Goal: Task Accomplishment & Management: Complete application form

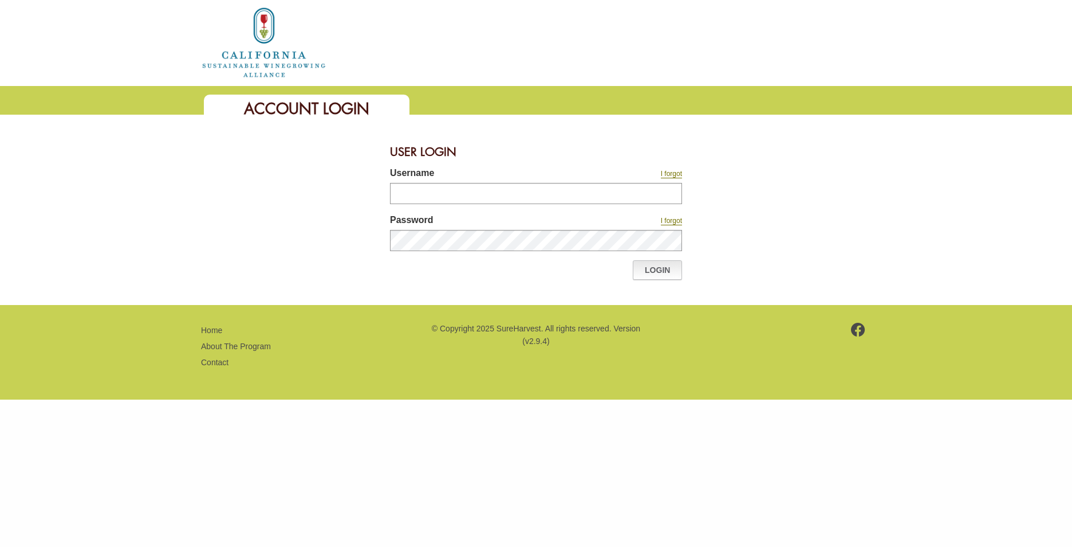
type input "********"
click at [644, 269] on link "Login" at bounding box center [657, 269] width 49 height 19
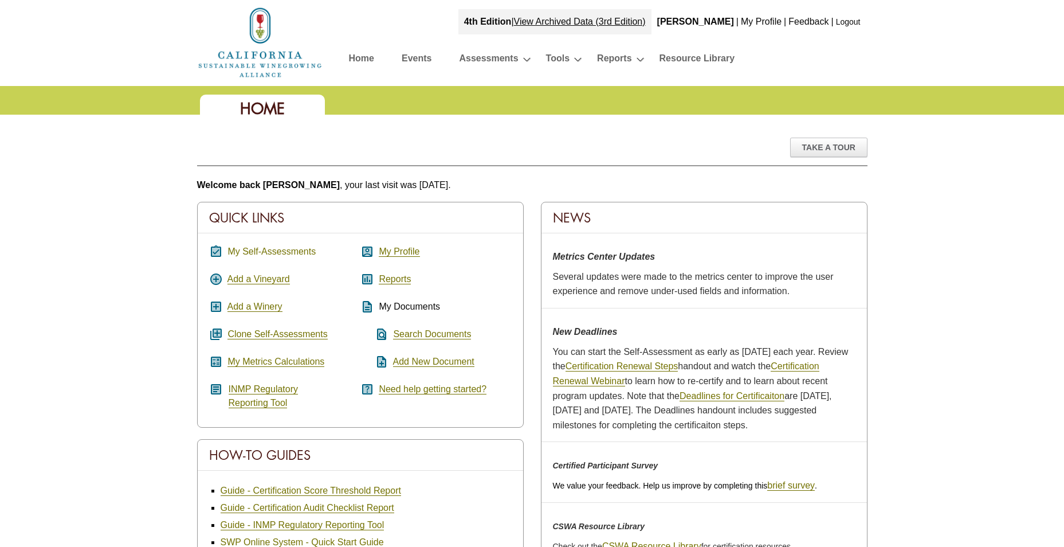
click at [305, 250] on link "My Self-Assessments" at bounding box center [271, 251] width 88 height 10
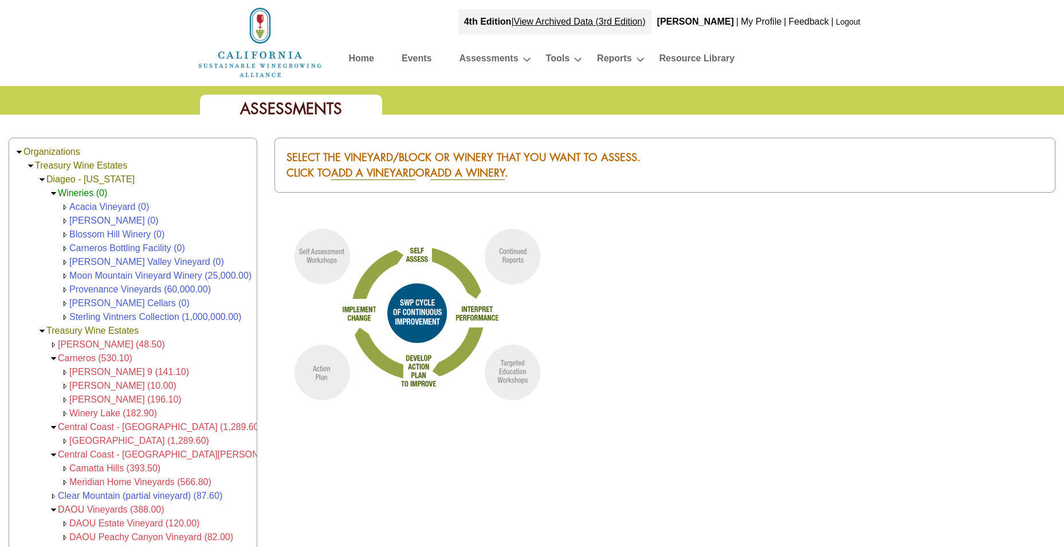
click at [109, 340] on span "[PERSON_NAME] (48.50)" at bounding box center [111, 344] width 107 height 10
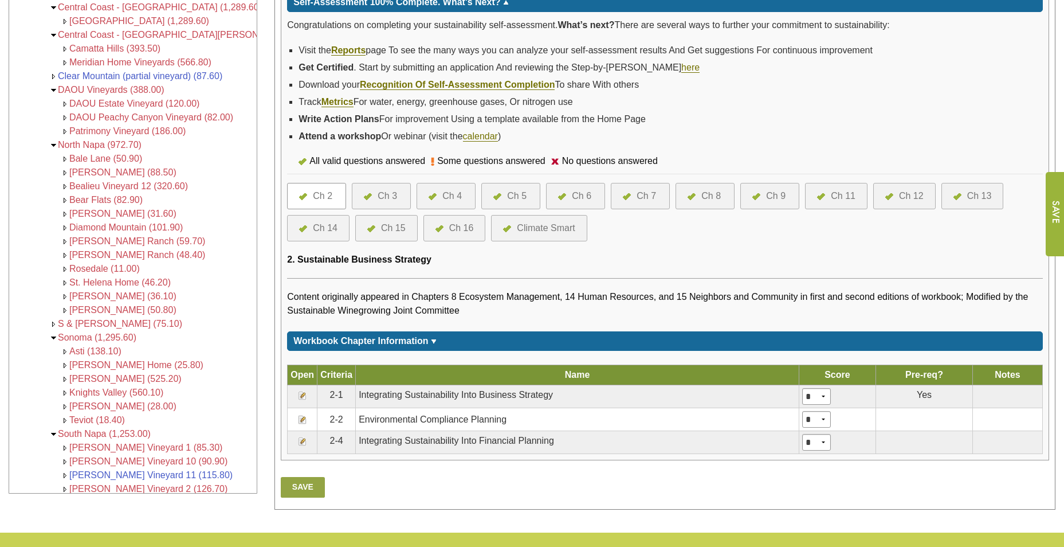
scroll to position [370, 0]
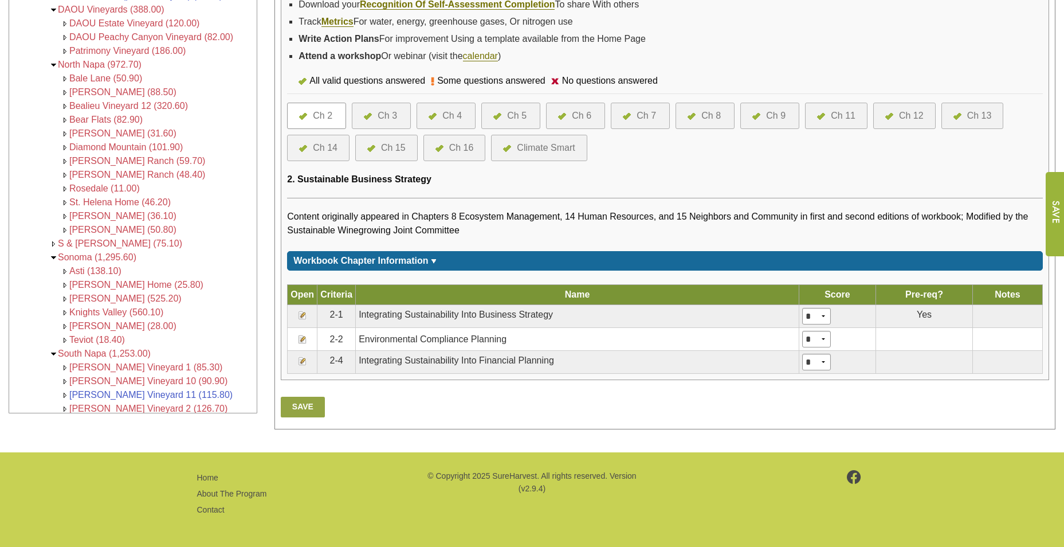
click at [375, 114] on div at bounding box center [371, 116] width 14 height 14
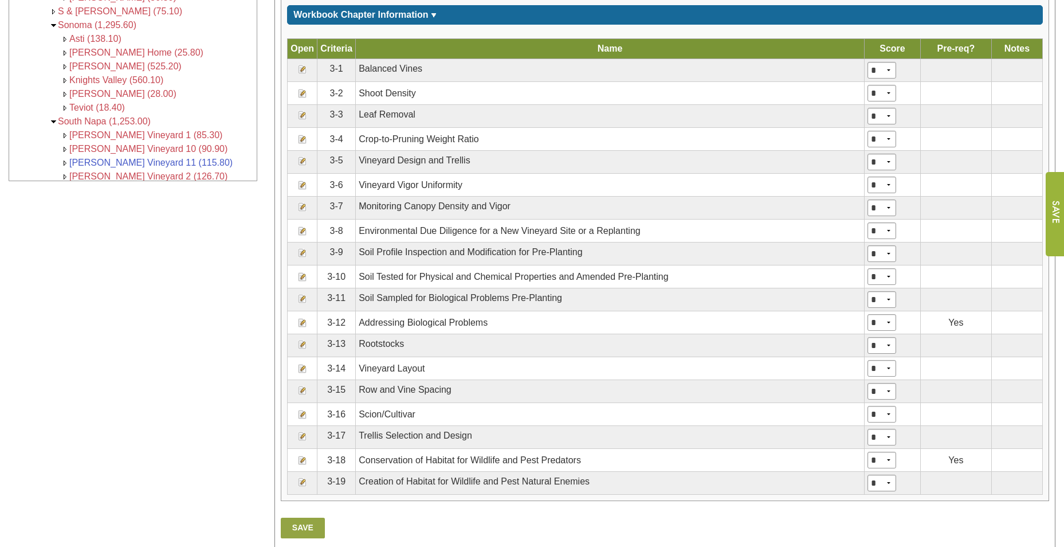
scroll to position [630, 0]
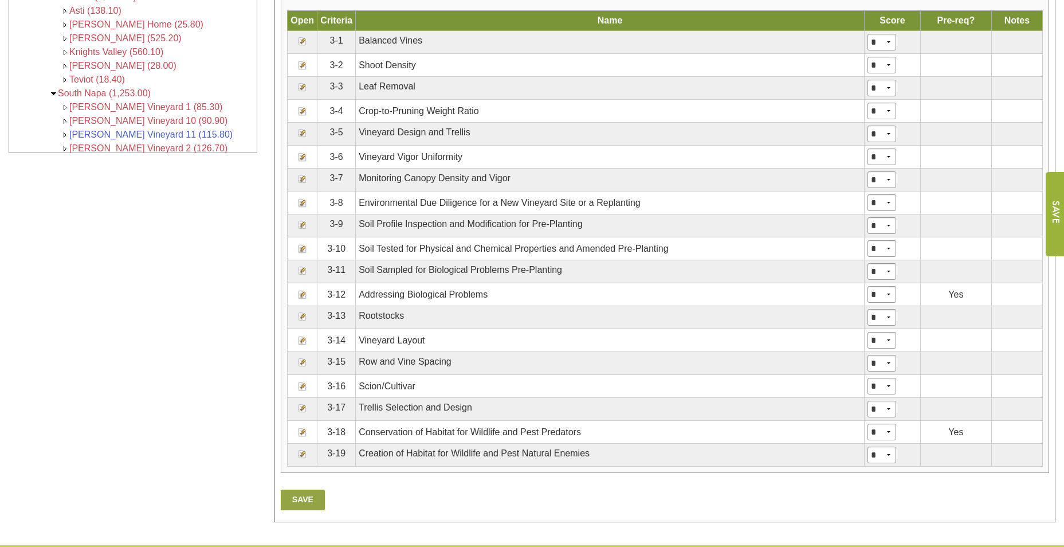
click at [537, 376] on td "Scion/Cultivar" at bounding box center [610, 386] width 509 height 23
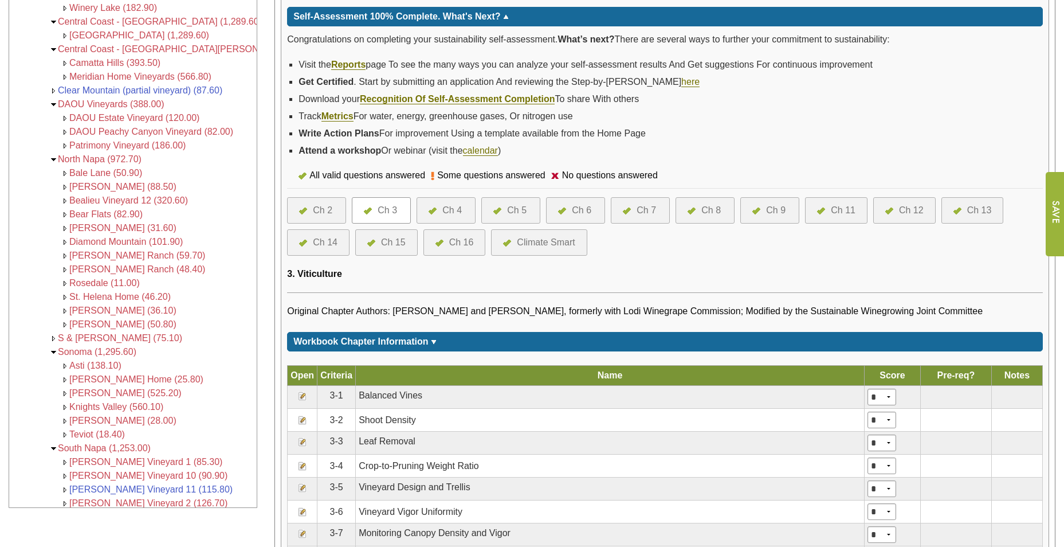
scroll to position [172, 0]
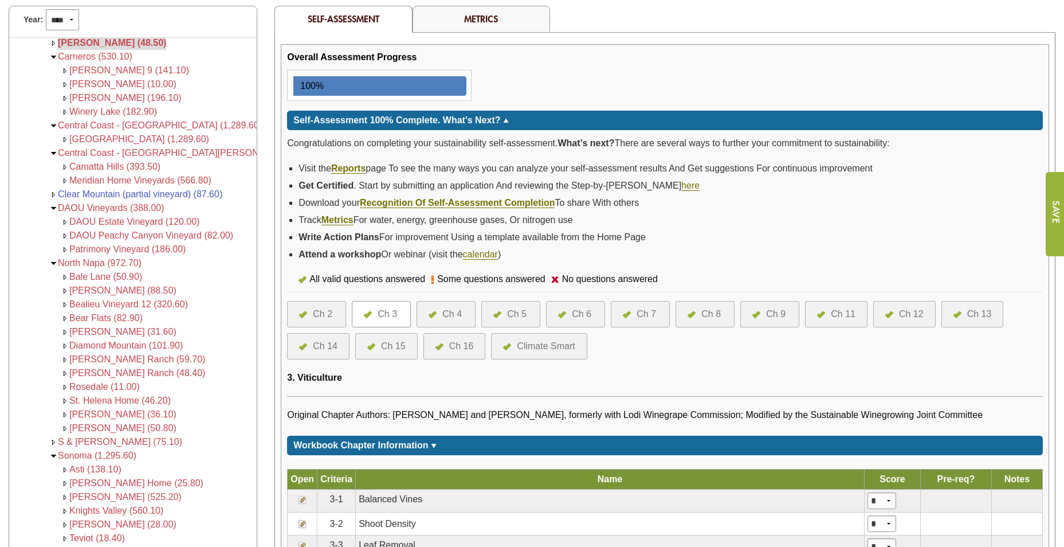
click at [323, 306] on div "Ch 2" at bounding box center [316, 314] width 59 height 26
click at [323, 313] on div "Ch 2" at bounding box center [322, 314] width 19 height 14
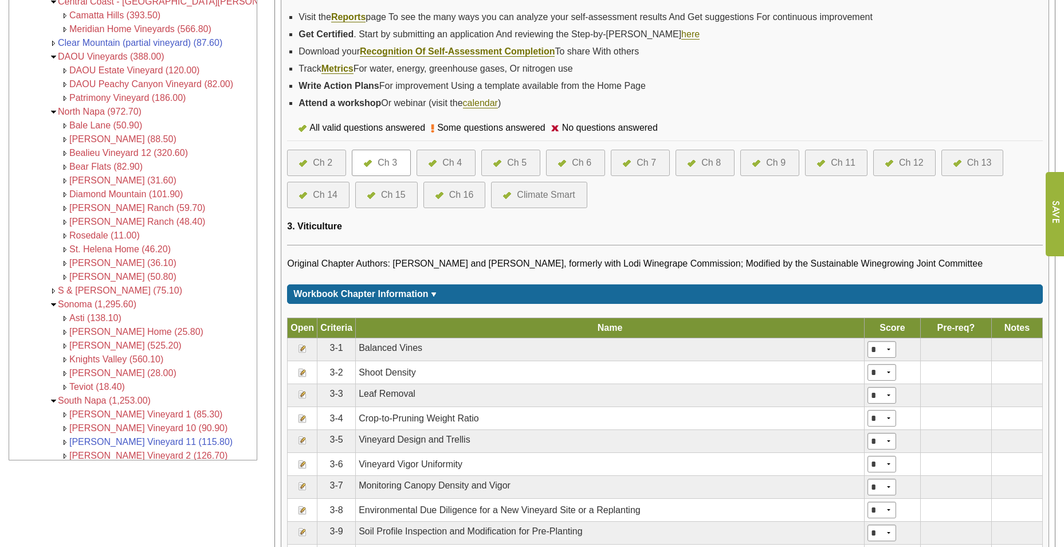
scroll to position [401, 0]
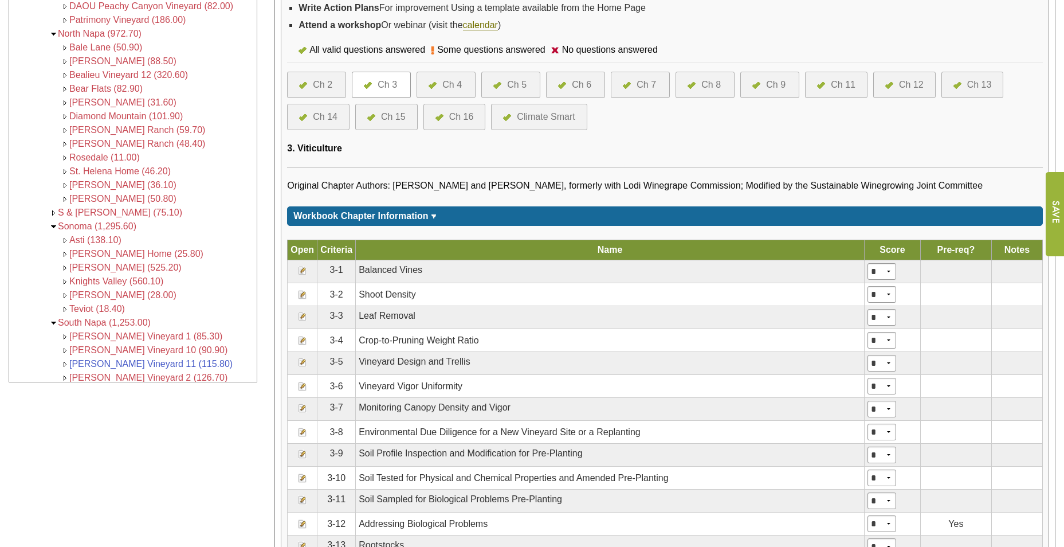
click at [454, 82] on div "Ch 4" at bounding box center [451, 85] width 19 height 14
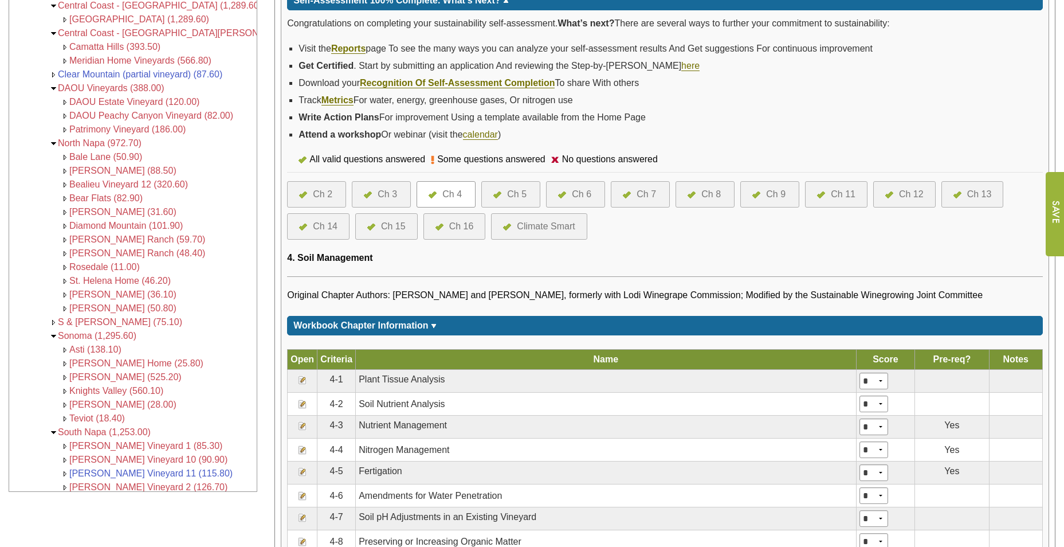
scroll to position [286, 0]
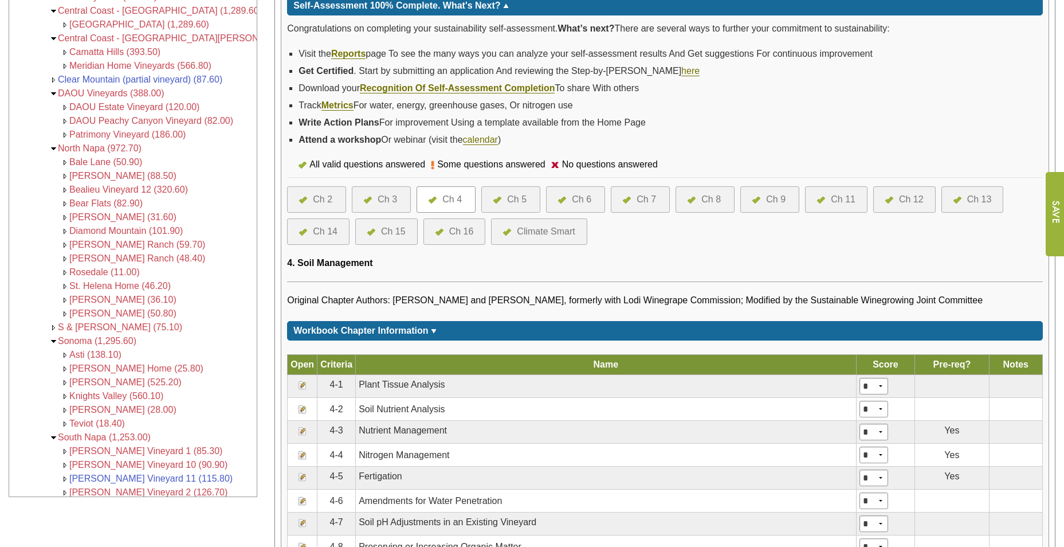
drag, startPoint x: 409, startPoint y: 327, endPoint x: 409, endPoint y: 337, distance: 9.7
click at [409, 337] on td "Workbook Chapter Information" at bounding box center [360, 331] width 135 height 14
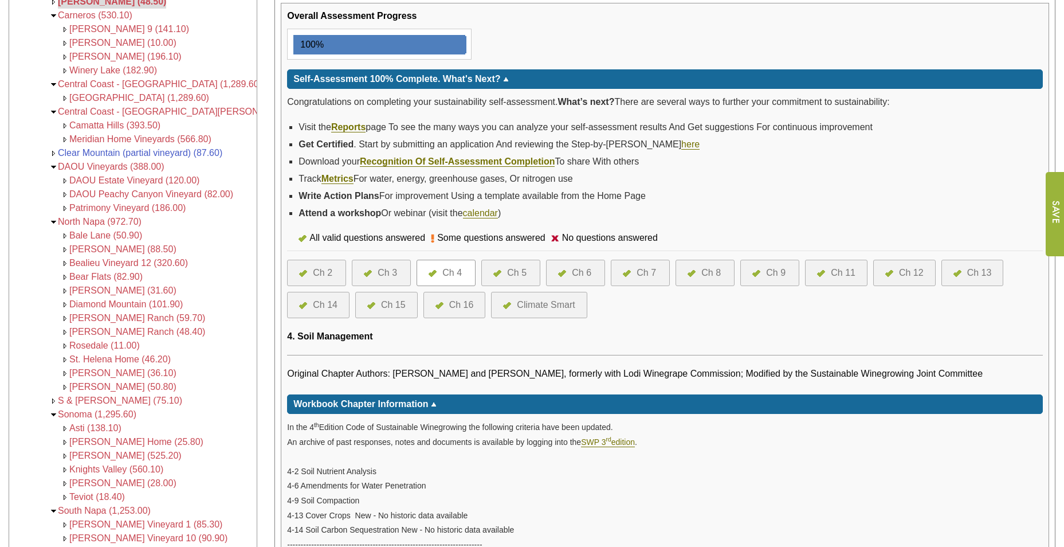
scroll to position [172, 0]
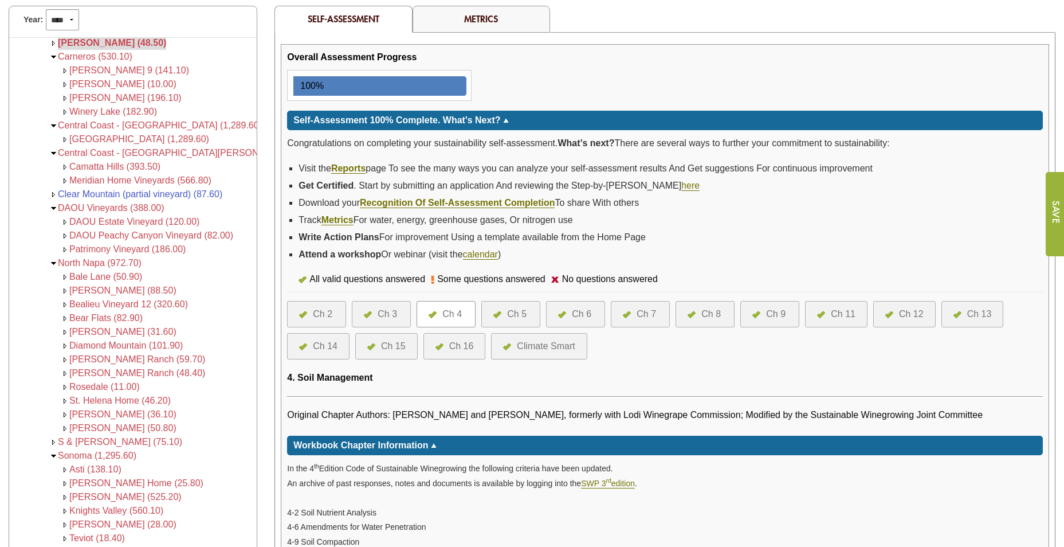
click at [326, 309] on div "Ch 2" at bounding box center [322, 314] width 19 height 14
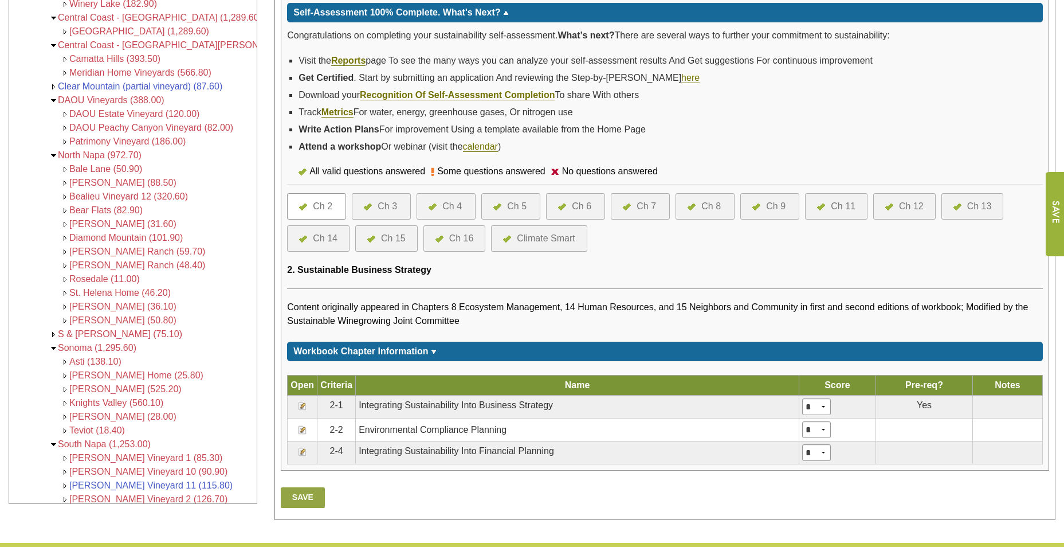
scroll to position [286, 0]
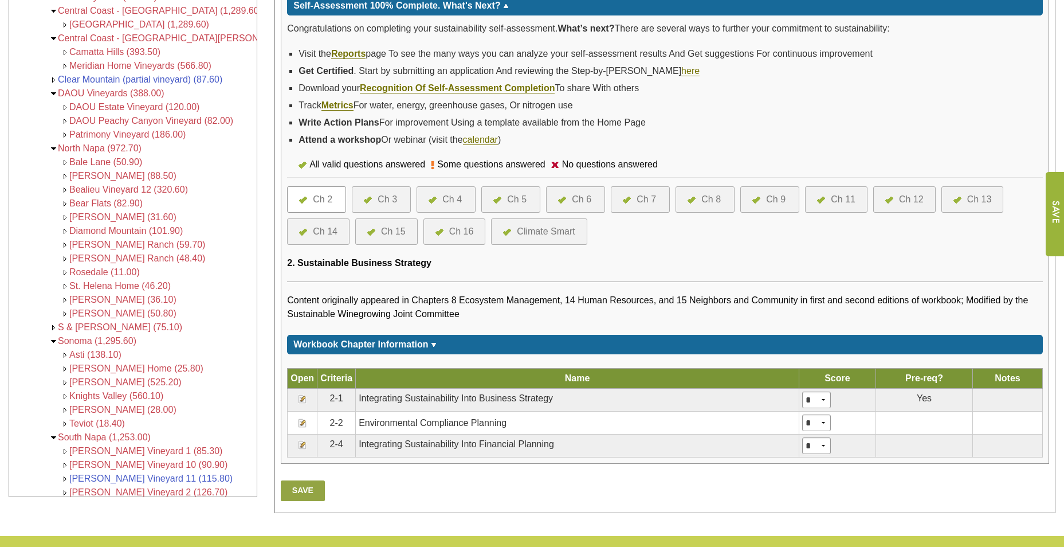
click at [340, 345] on span "Workbook Chapter Information" at bounding box center [360, 344] width 135 height 10
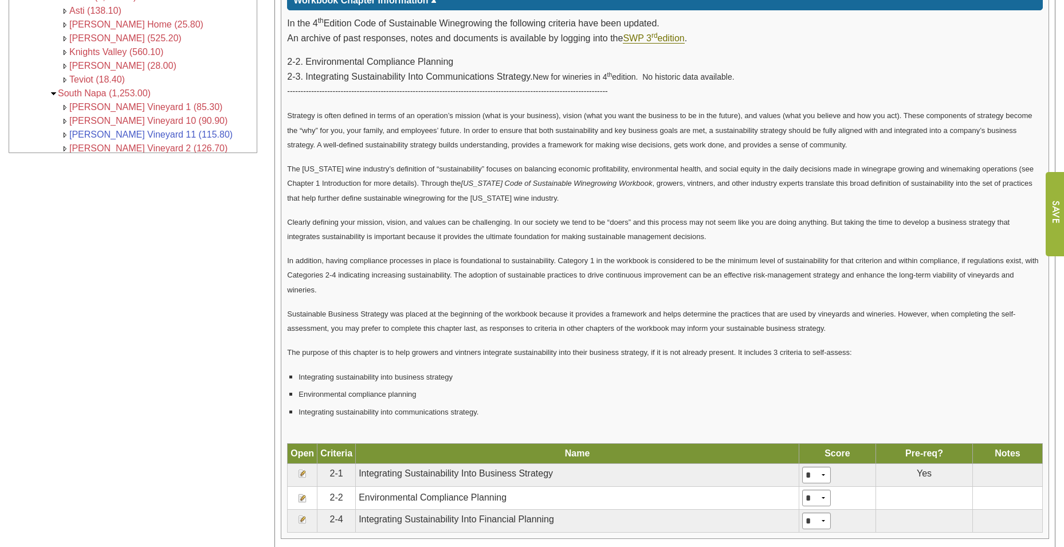
scroll to position [401, 0]
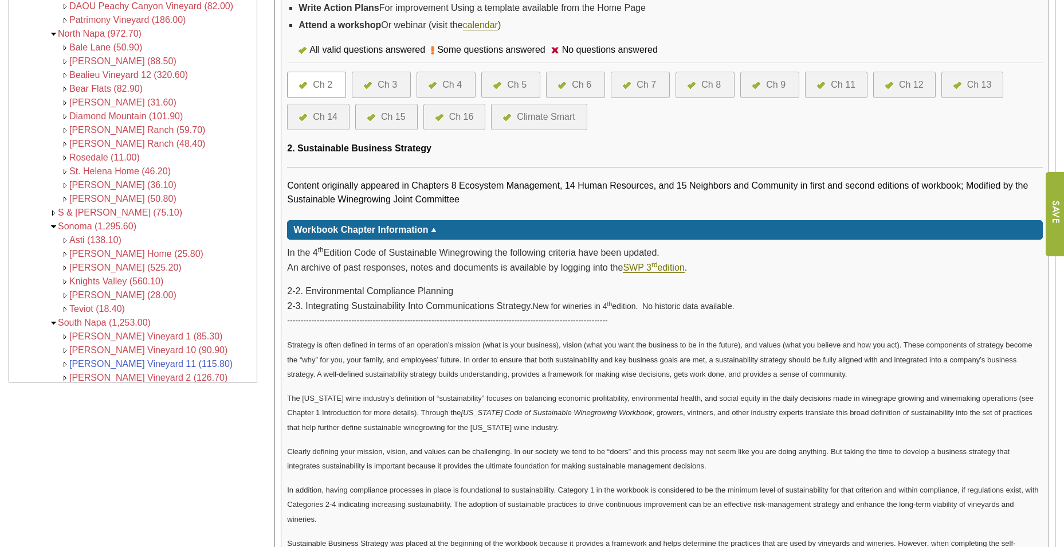
click at [384, 88] on div "Ch 3" at bounding box center [387, 85] width 19 height 14
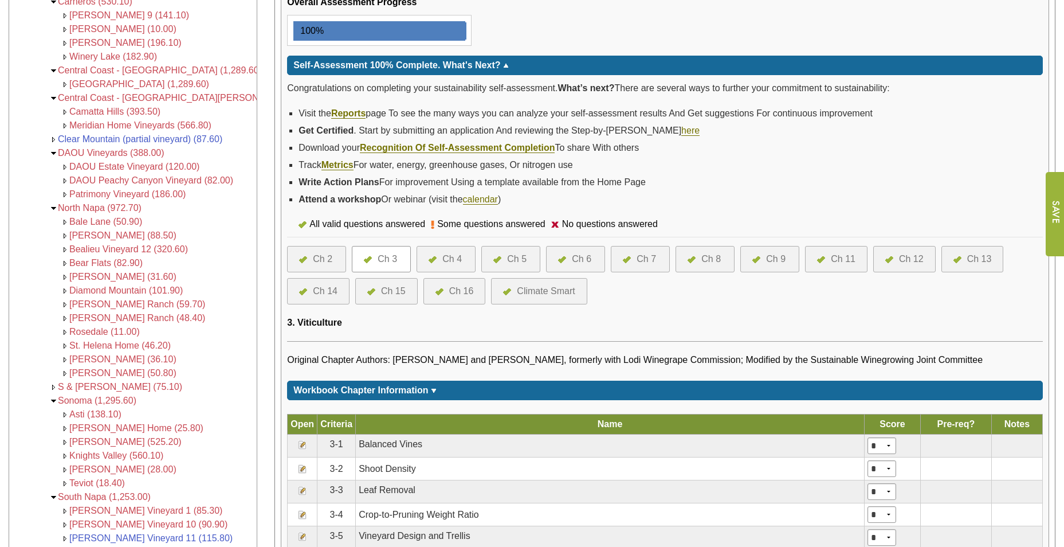
scroll to position [229, 0]
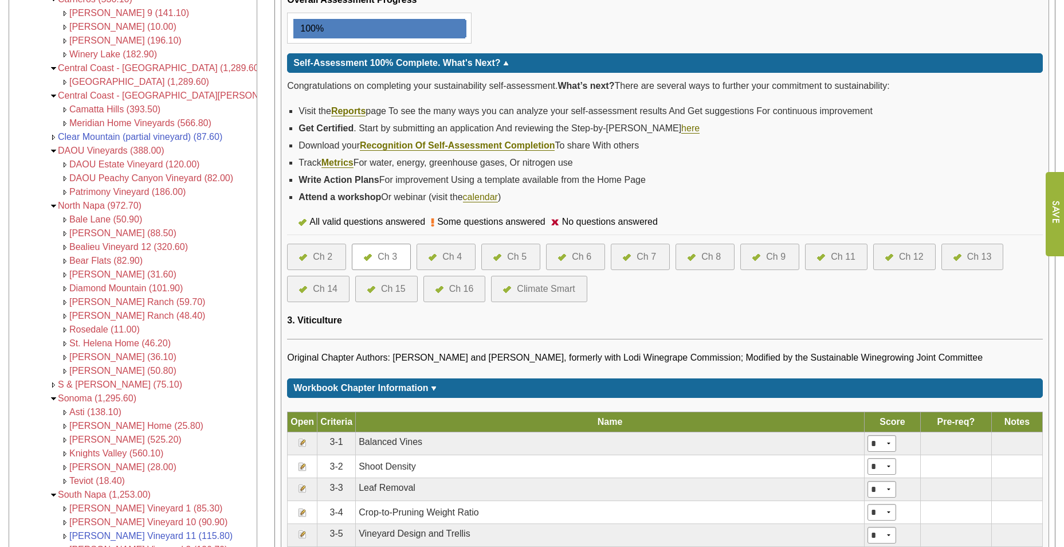
click at [432, 392] on td "*****" at bounding box center [433, 388] width 8 height 14
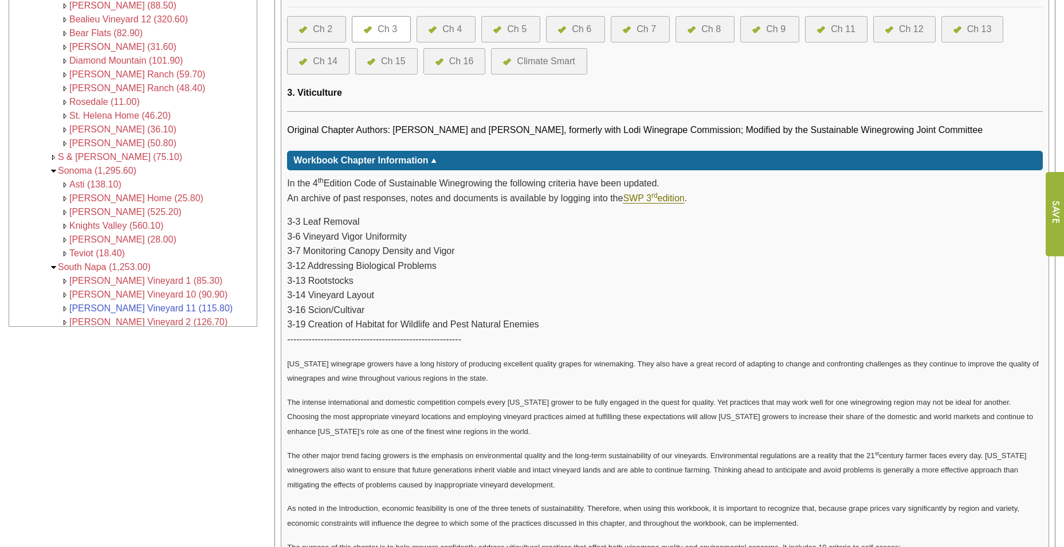
scroll to position [344, 0]
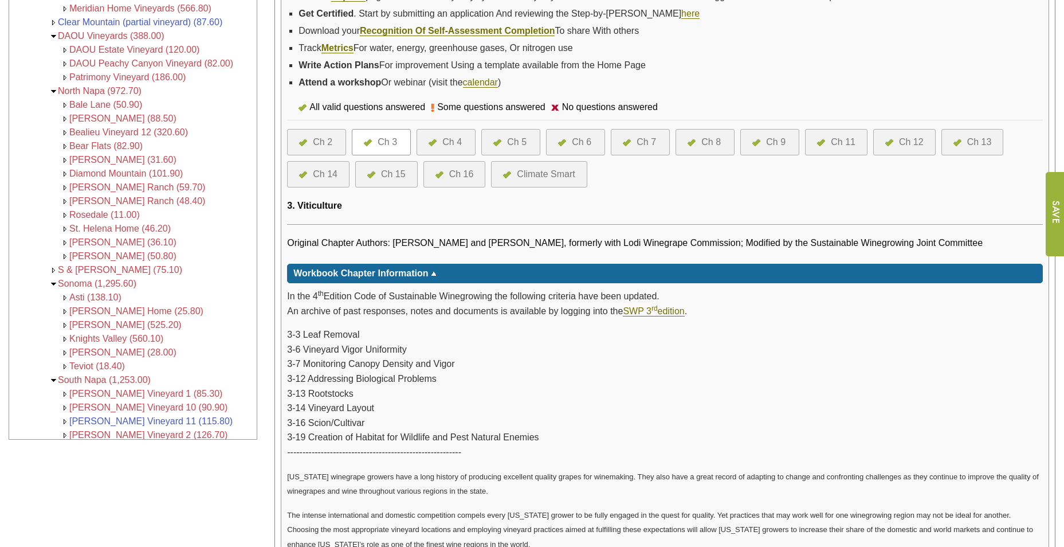
click at [448, 142] on div "Ch 4" at bounding box center [451, 142] width 19 height 14
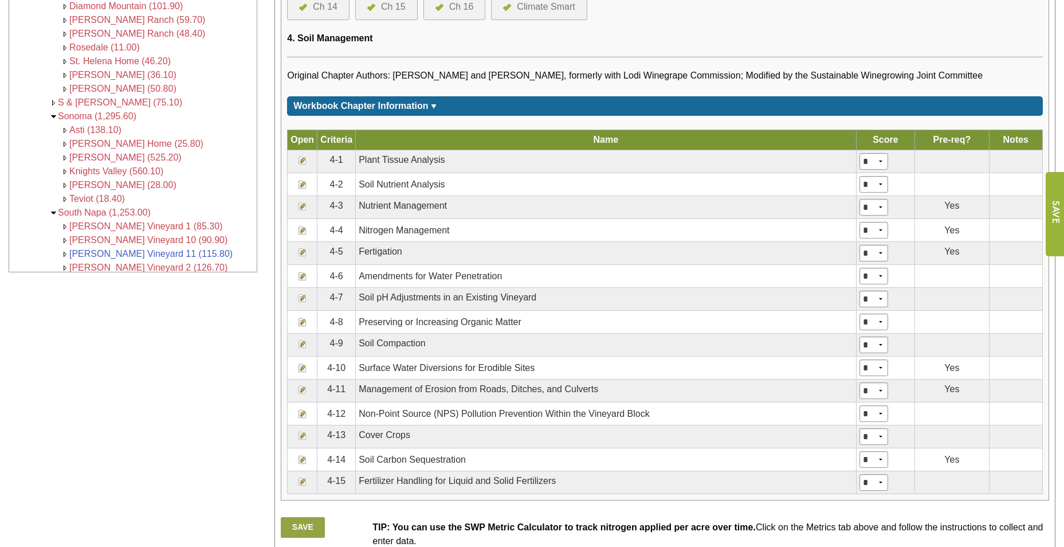
scroll to position [516, 0]
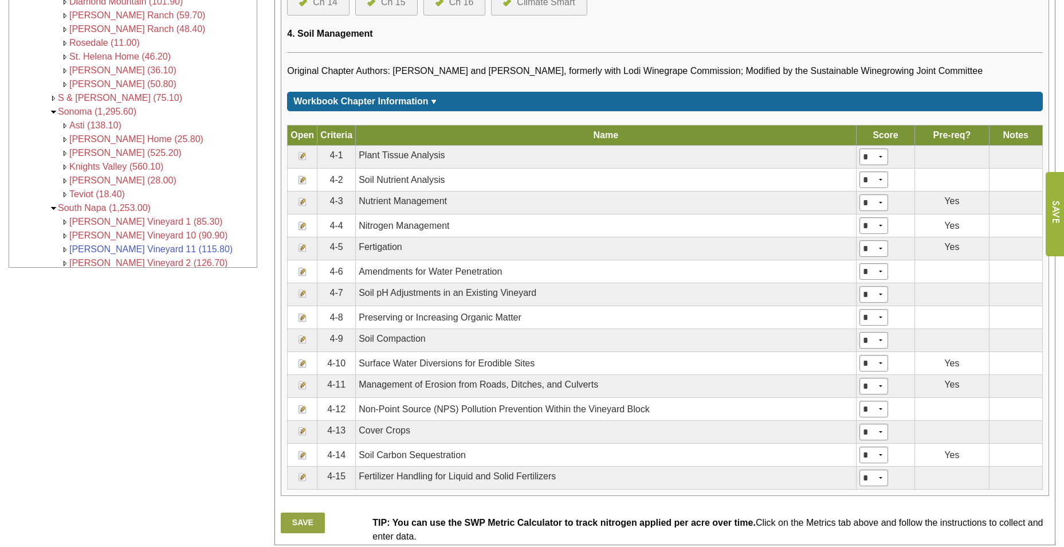
click at [410, 95] on td "Workbook Chapter Information" at bounding box center [360, 102] width 135 height 14
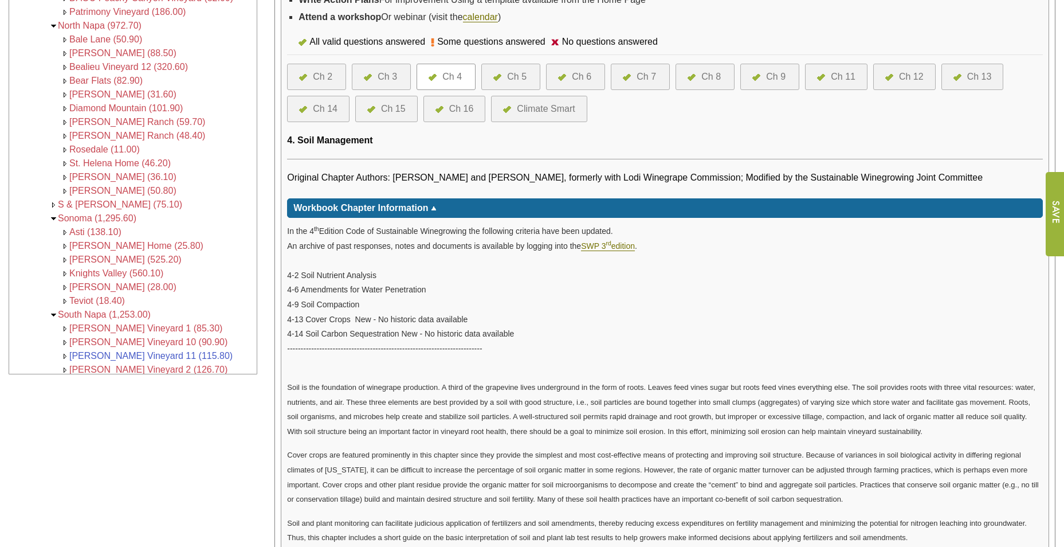
scroll to position [286, 0]
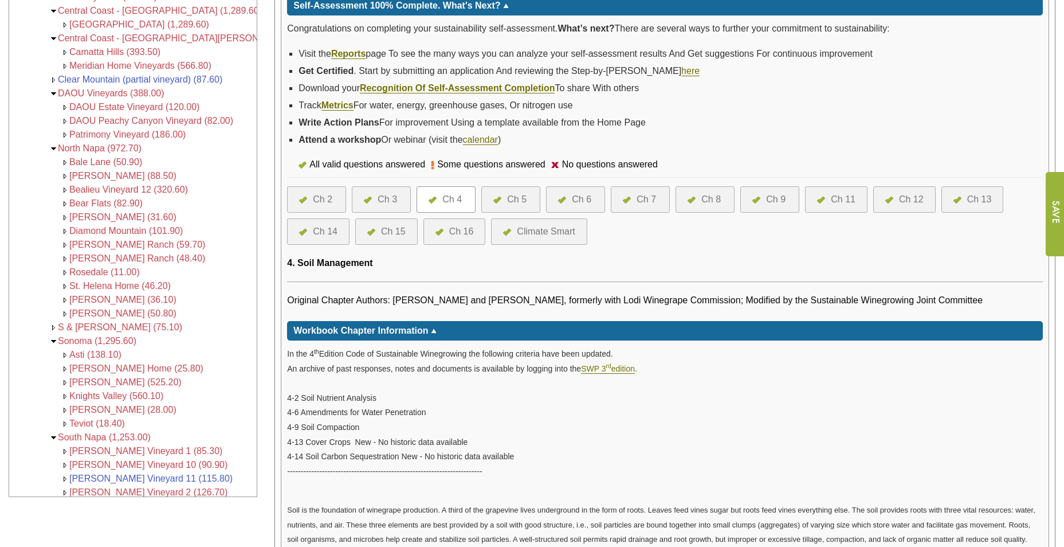
click at [505, 198] on div at bounding box center [500, 199] width 14 height 14
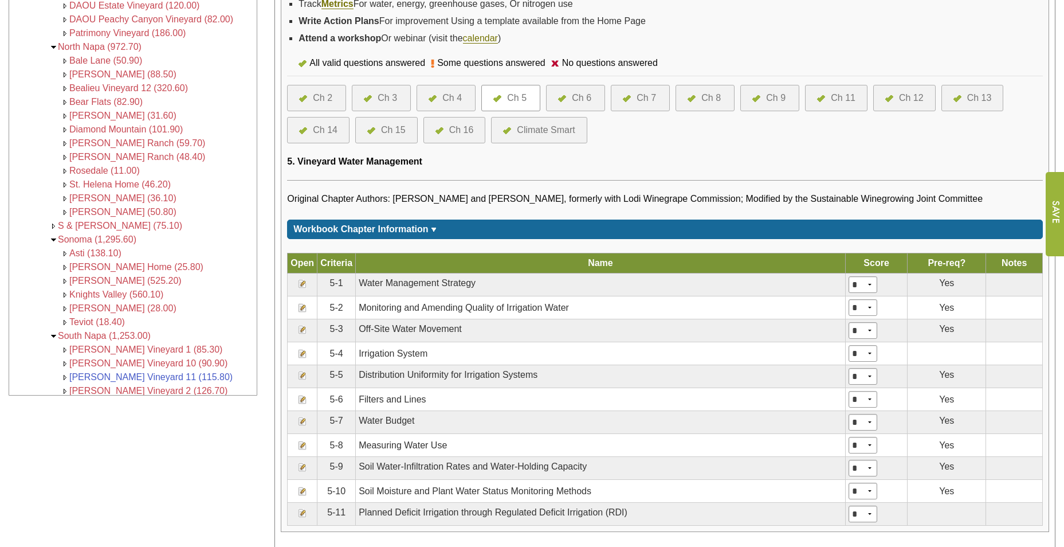
scroll to position [401, 0]
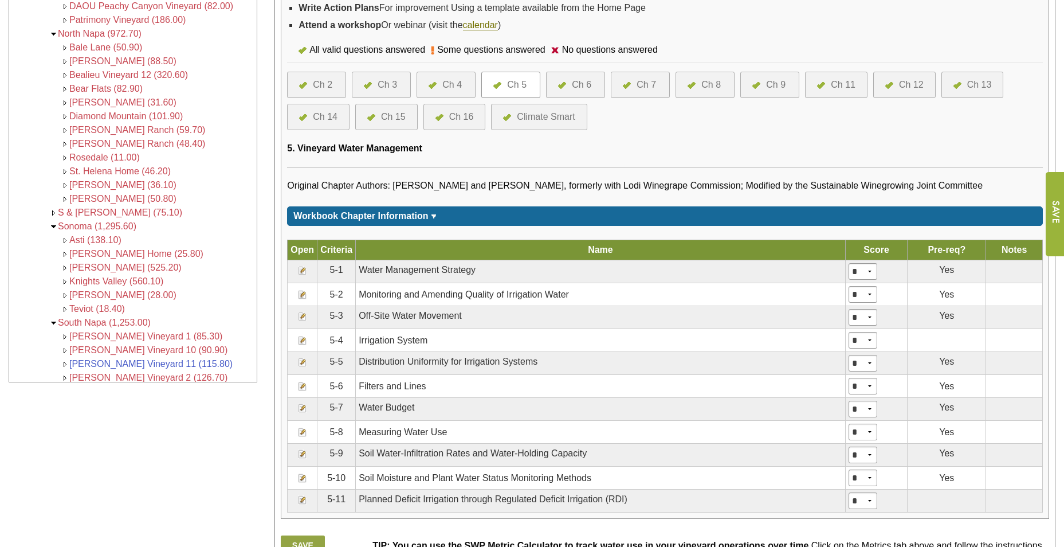
click at [580, 85] on div "Ch 6" at bounding box center [581, 85] width 19 height 14
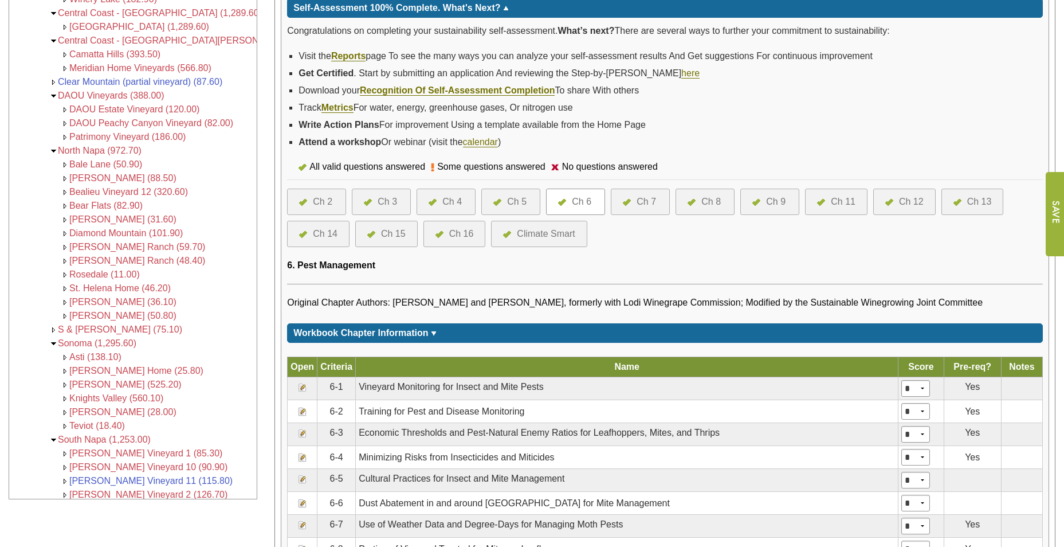
scroll to position [286, 0]
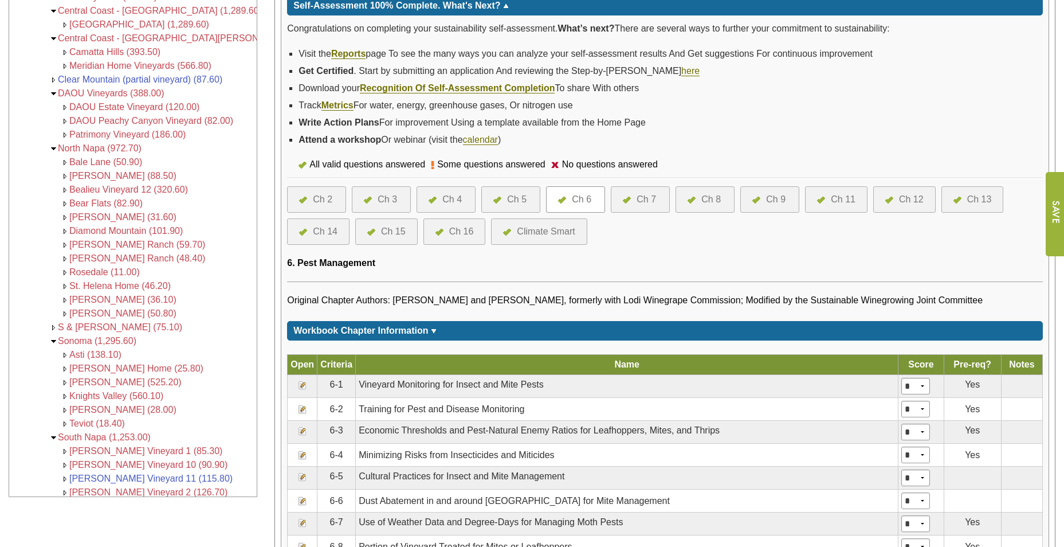
click at [648, 199] on div "Ch 7" at bounding box center [645, 199] width 19 height 14
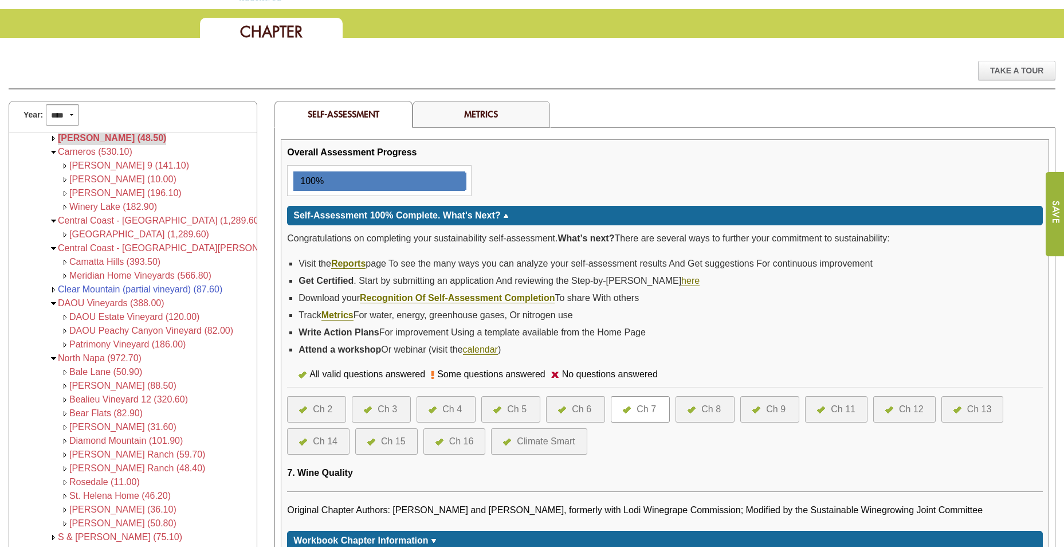
scroll to position [229, 0]
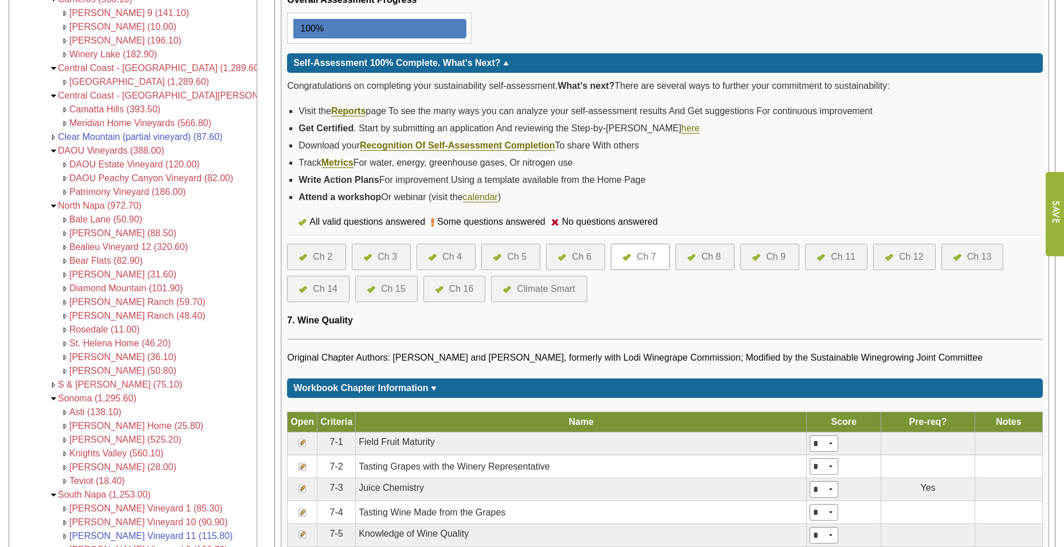
click at [704, 258] on div "Ch 8" at bounding box center [710, 257] width 19 height 14
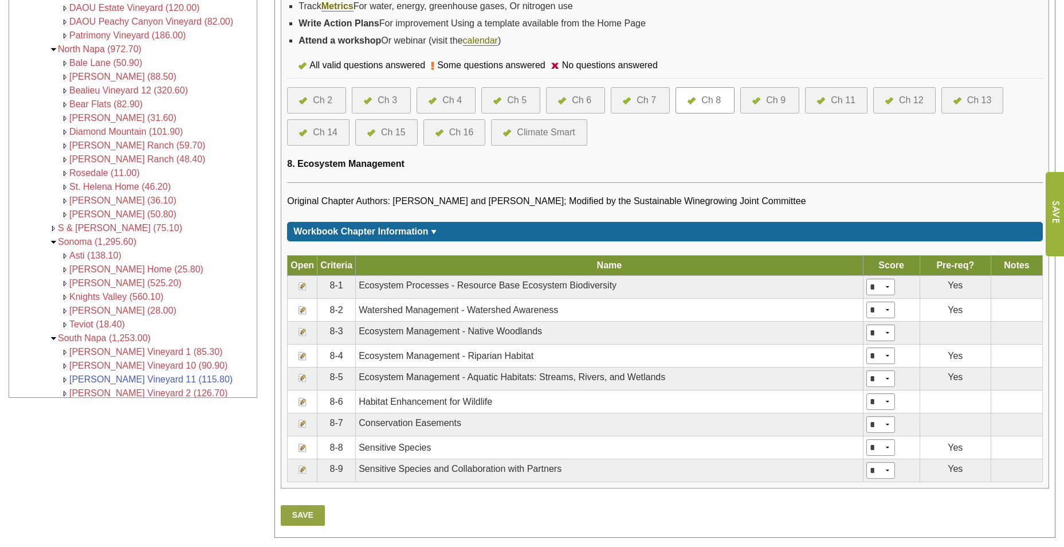
scroll to position [401, 0]
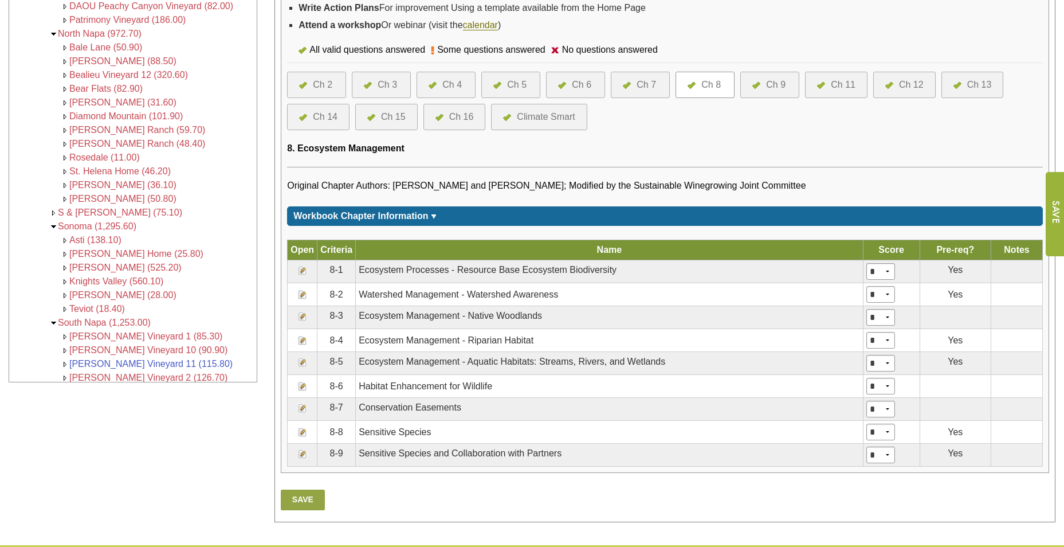
click at [650, 87] on div "Ch 7" at bounding box center [645, 85] width 19 height 14
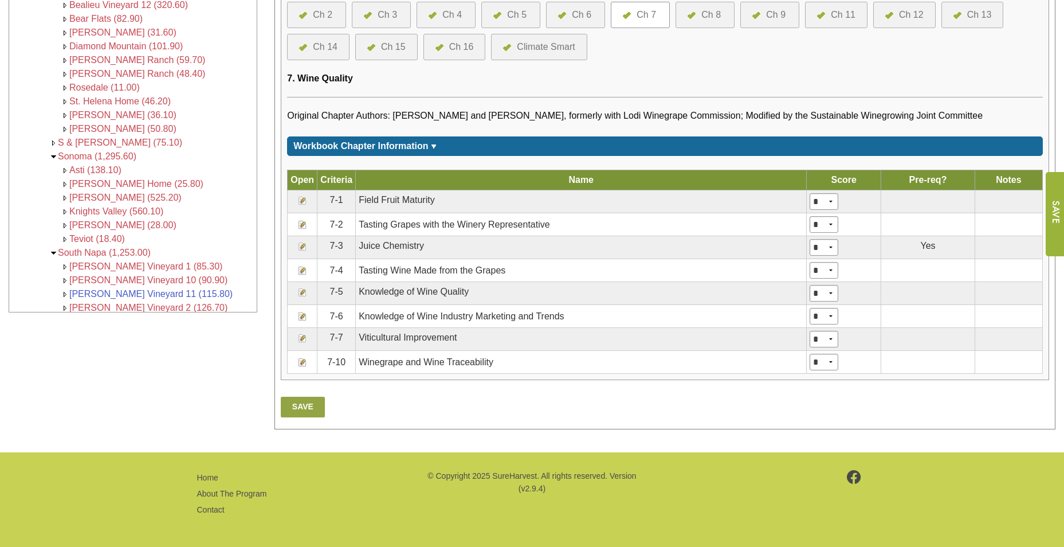
scroll to position [414, 0]
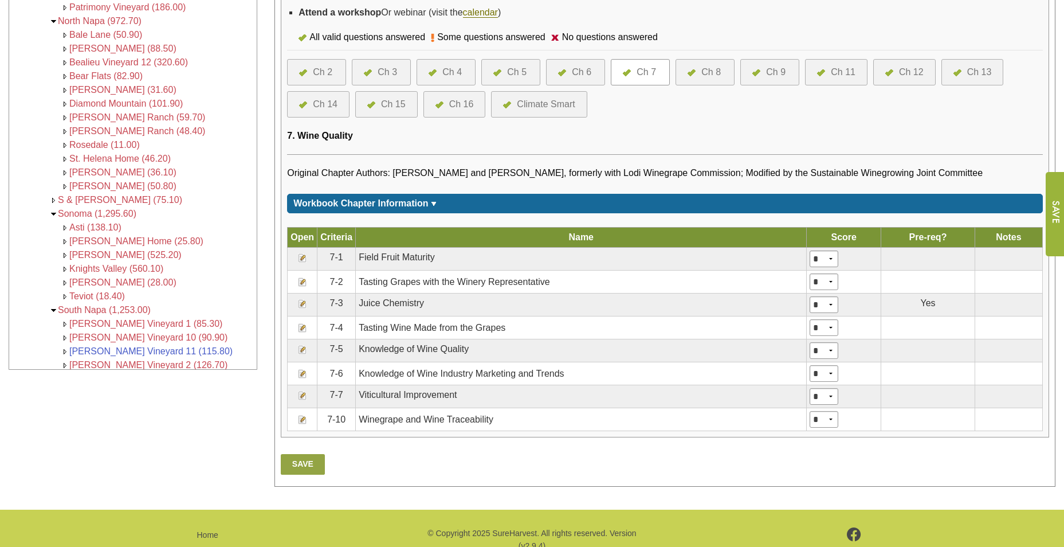
click at [583, 72] on div "Ch 6" at bounding box center [581, 72] width 19 height 14
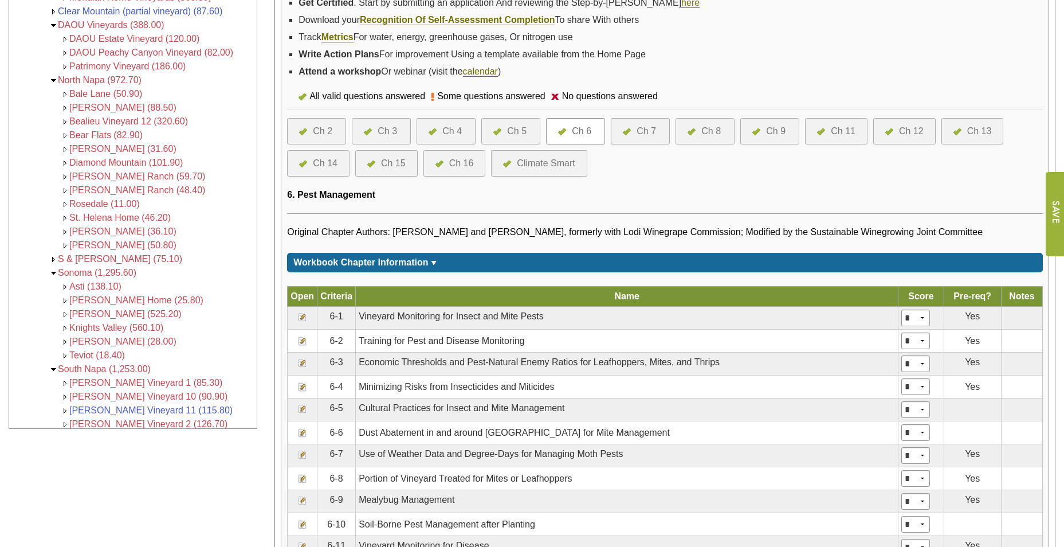
scroll to position [344, 0]
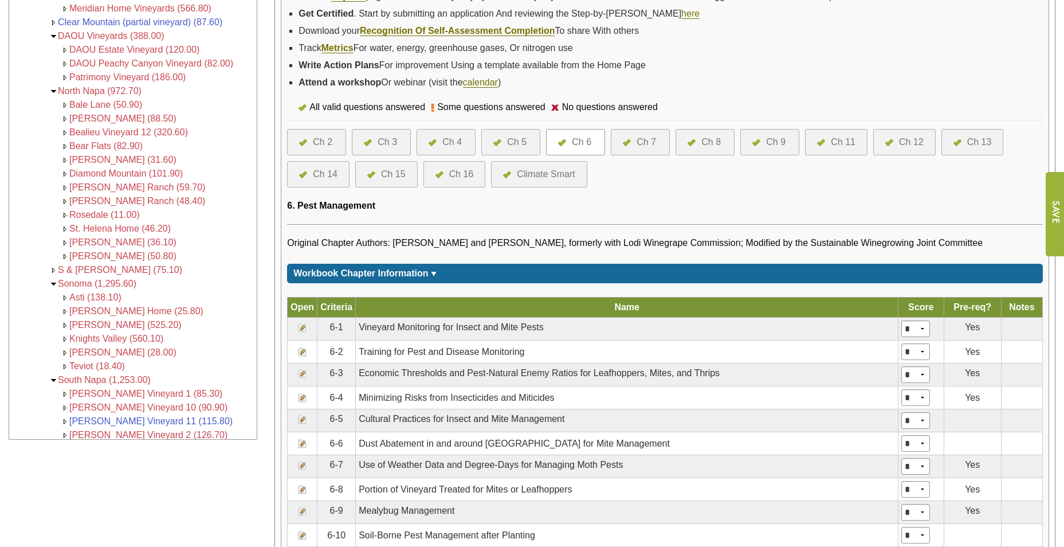
click at [513, 144] on div "Ch 5" at bounding box center [516, 142] width 19 height 14
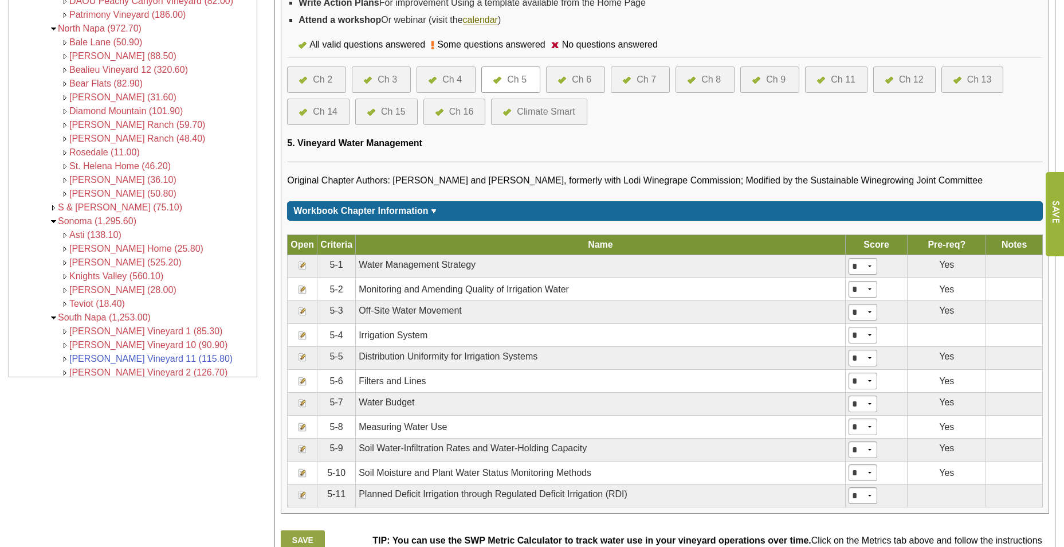
scroll to position [458, 0]
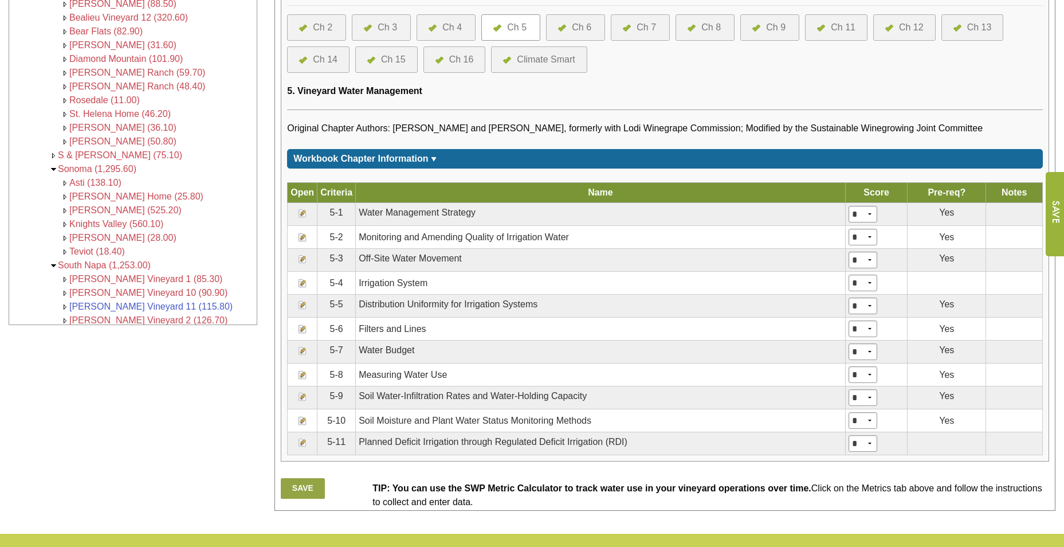
click at [635, 26] on div at bounding box center [630, 28] width 14 height 14
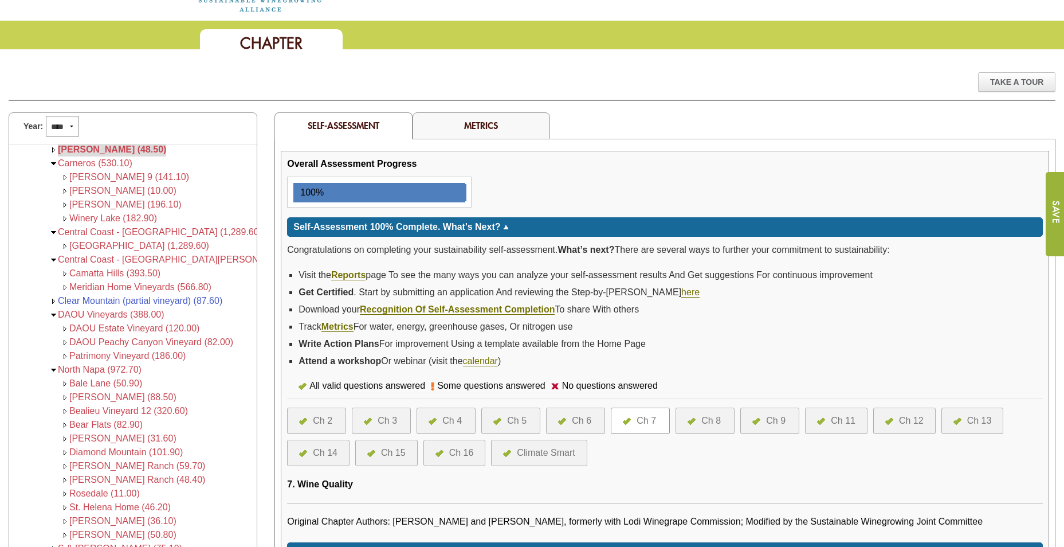
scroll to position [229, 0]
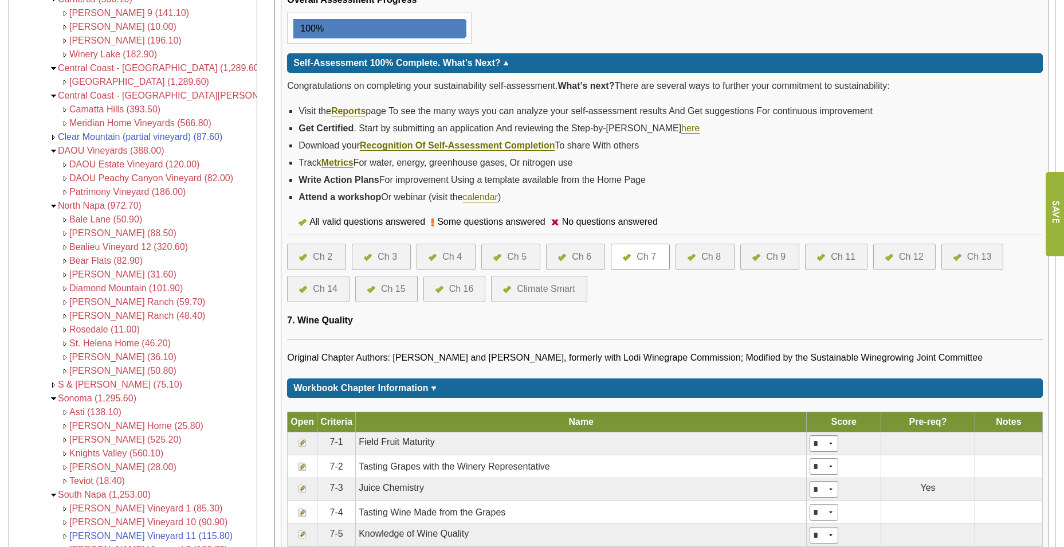
click at [706, 251] on div "Ch 8" at bounding box center [710, 257] width 19 height 14
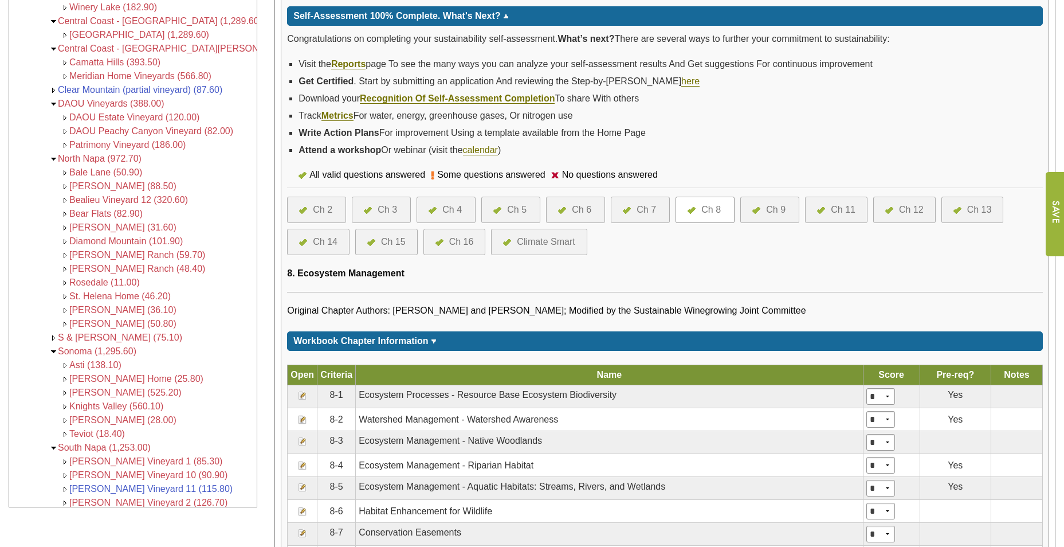
scroll to position [286, 0]
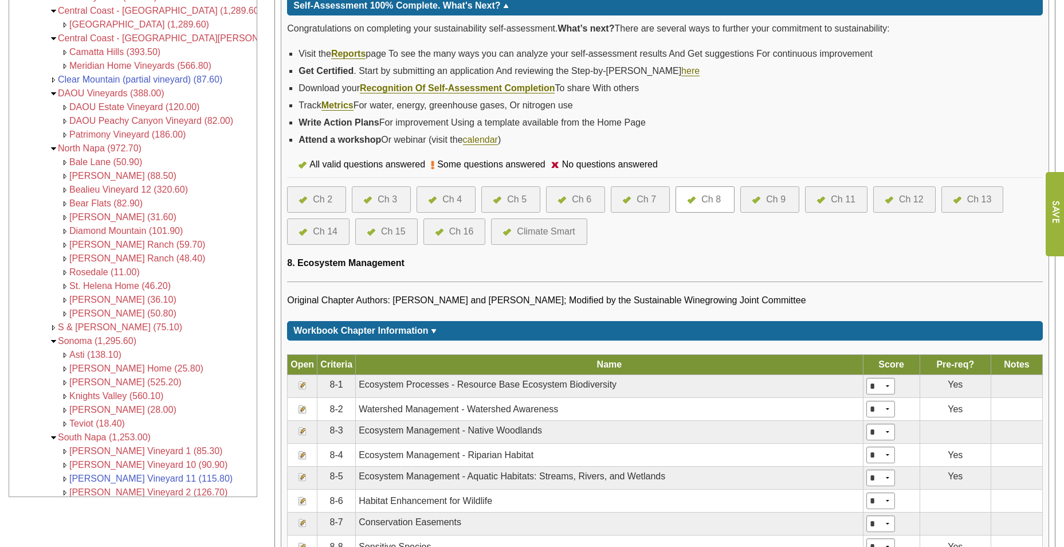
click at [506, 179] on div "Ch 2 Ch 3 Ch 4 Ch 5 Ch 6 Ch 7 Ch 8 Ch 9 Ch 11 Ch 12 Ch 13 Ch 14 Ch 15 Ch 16 Cli…" at bounding box center [665, 213] width 756 height 70
click at [514, 197] on div "Ch 5" at bounding box center [516, 199] width 19 height 14
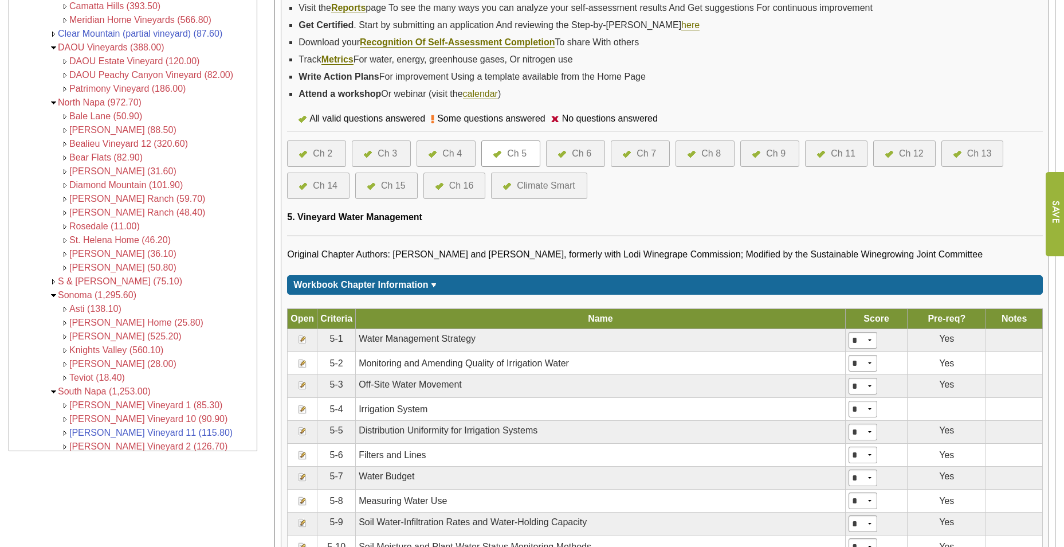
scroll to position [344, 0]
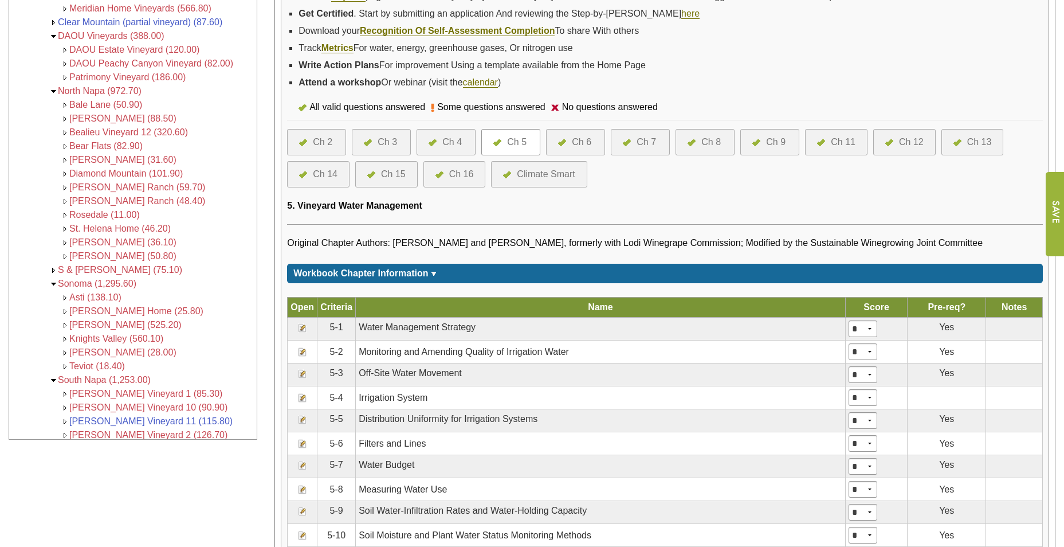
click at [582, 143] on div "Ch 6" at bounding box center [581, 142] width 19 height 14
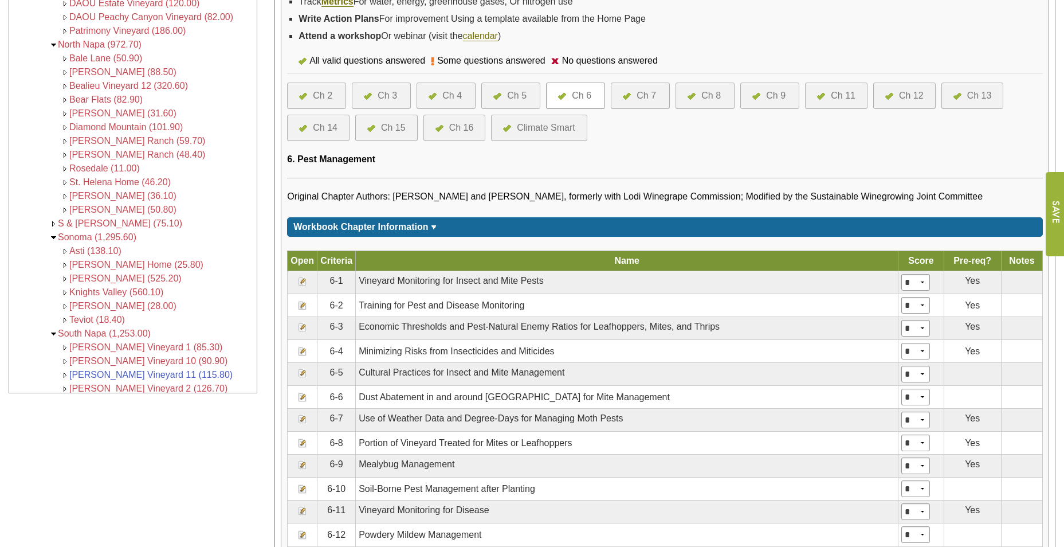
scroll to position [401, 0]
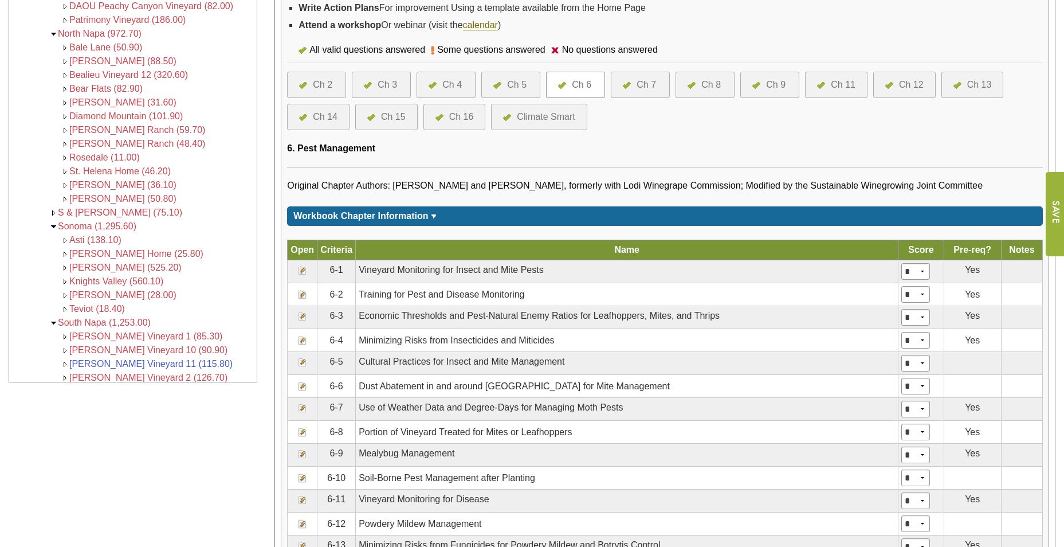
click at [452, 81] on div "Ch 4" at bounding box center [451, 85] width 19 height 14
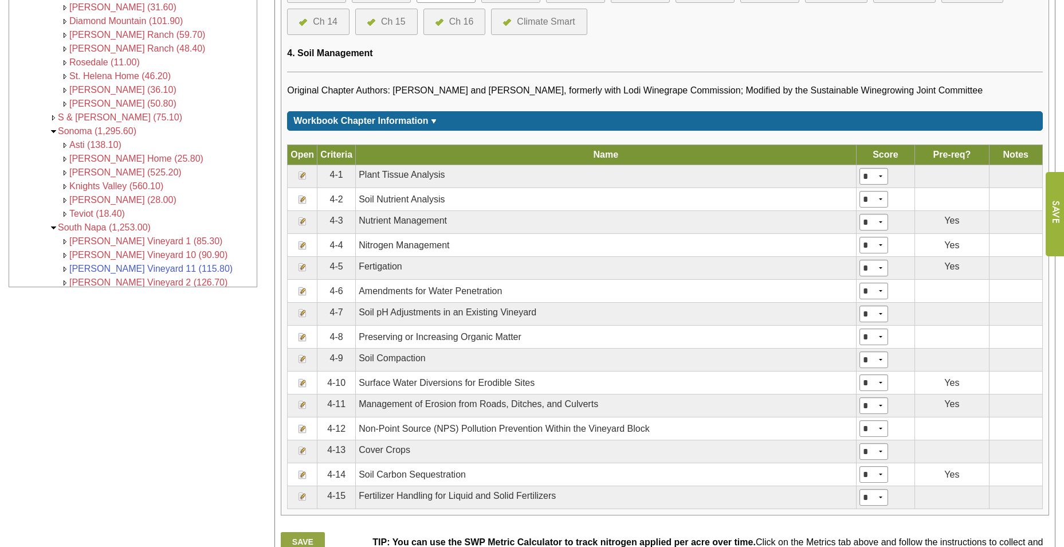
scroll to position [344, 0]
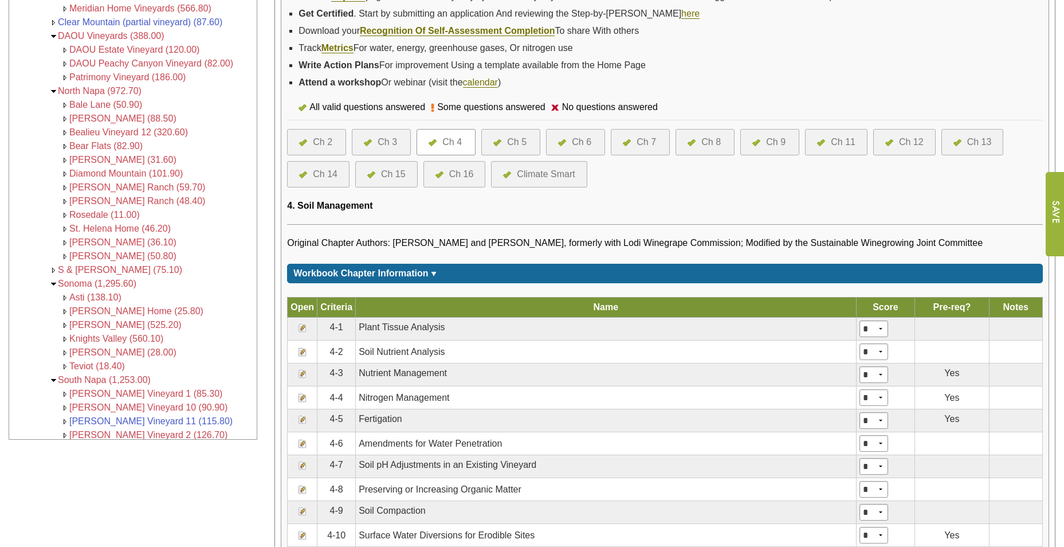
click at [576, 139] on div "Ch 6" at bounding box center [581, 142] width 19 height 14
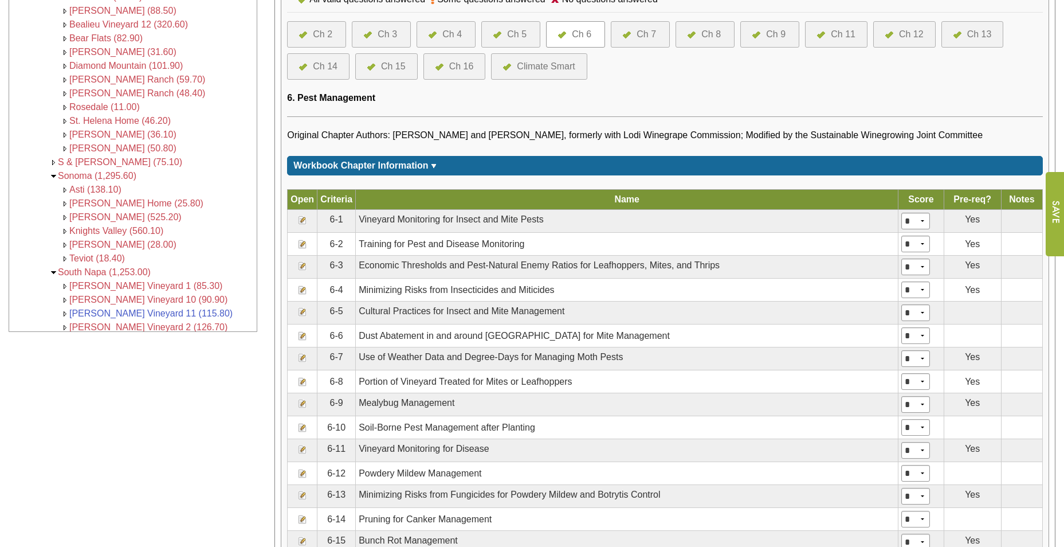
scroll to position [458, 0]
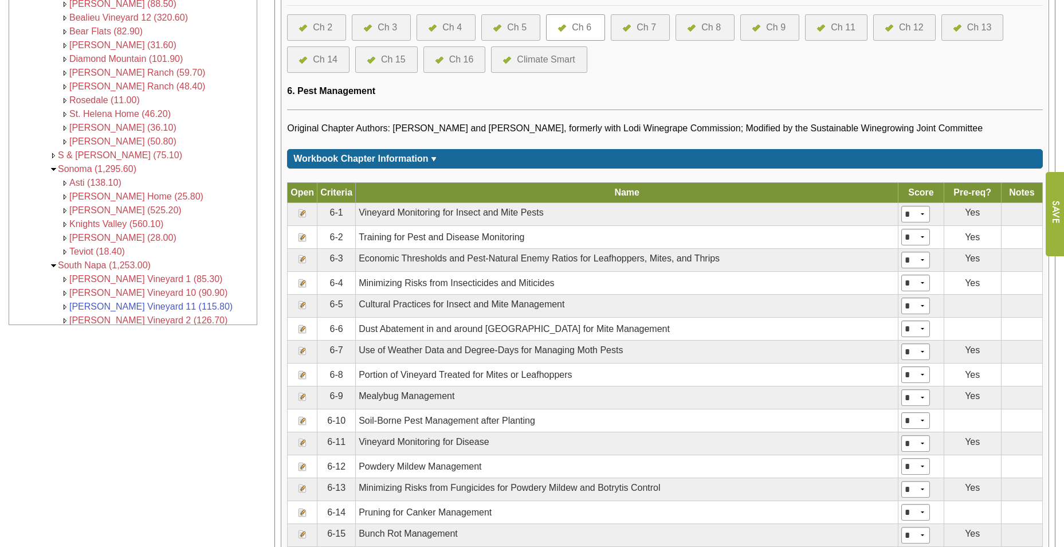
click at [657, 25] on link "Ch 7" at bounding box center [640, 28] width 35 height 14
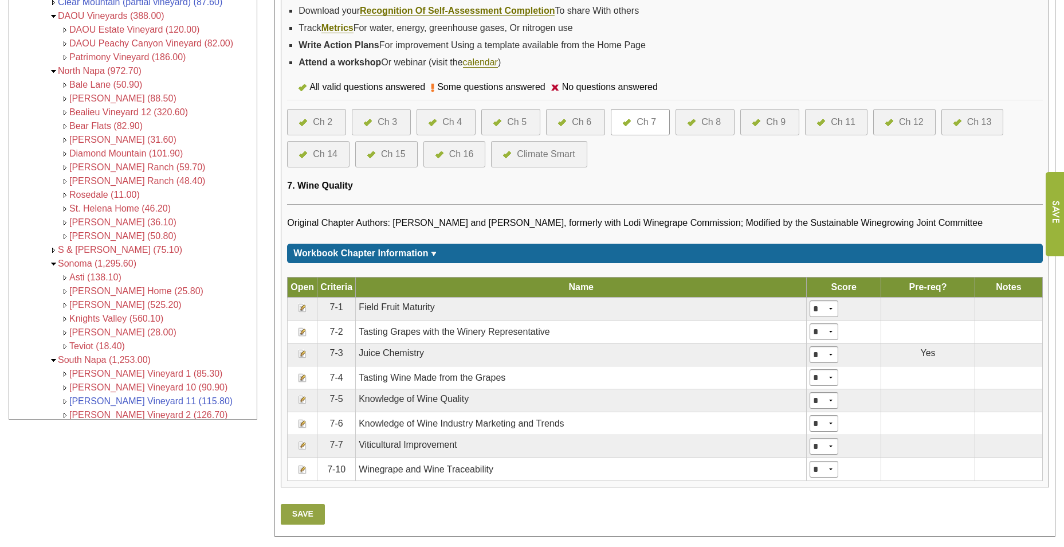
scroll to position [401, 0]
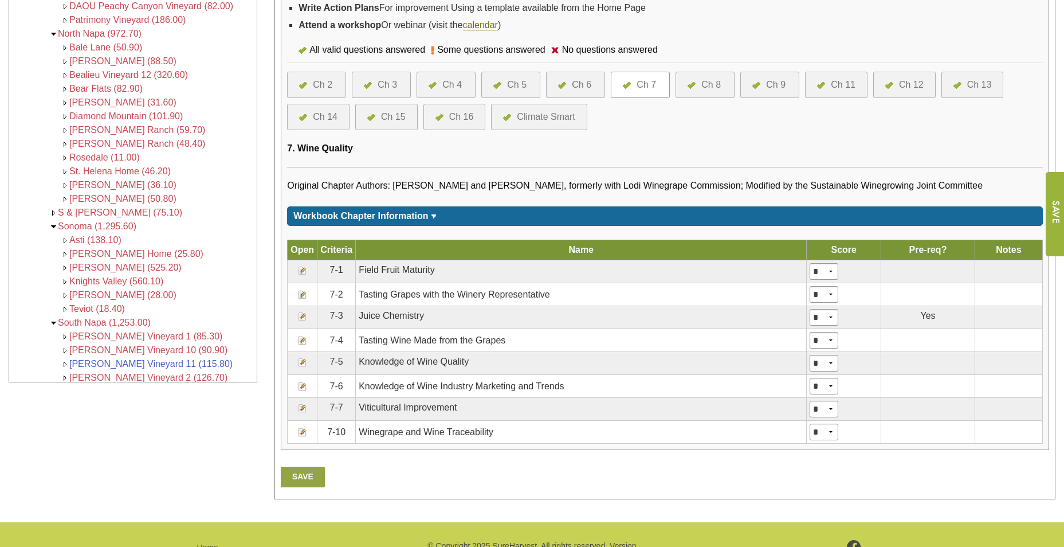
click at [705, 87] on div "Ch 8" at bounding box center [710, 85] width 19 height 14
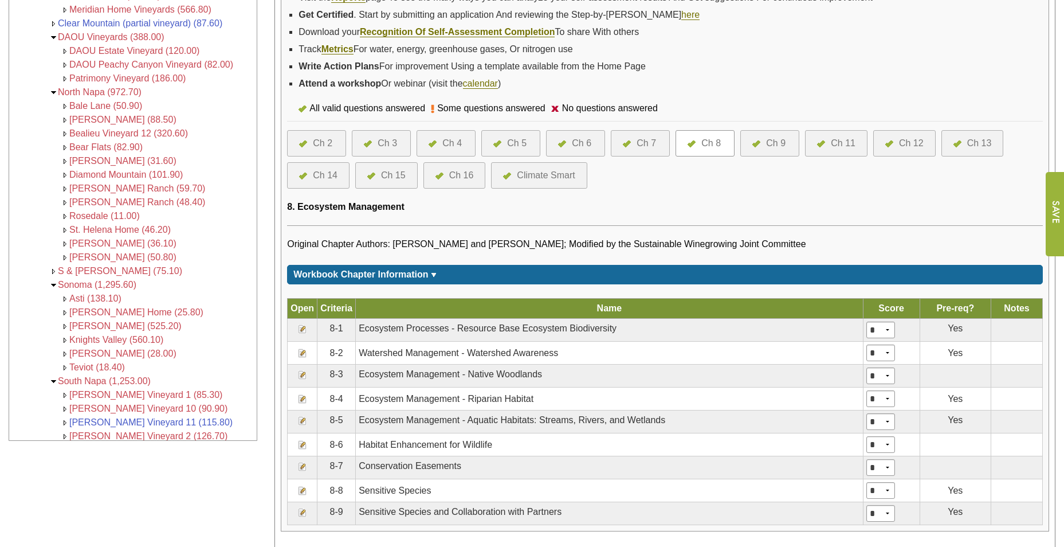
scroll to position [344, 0]
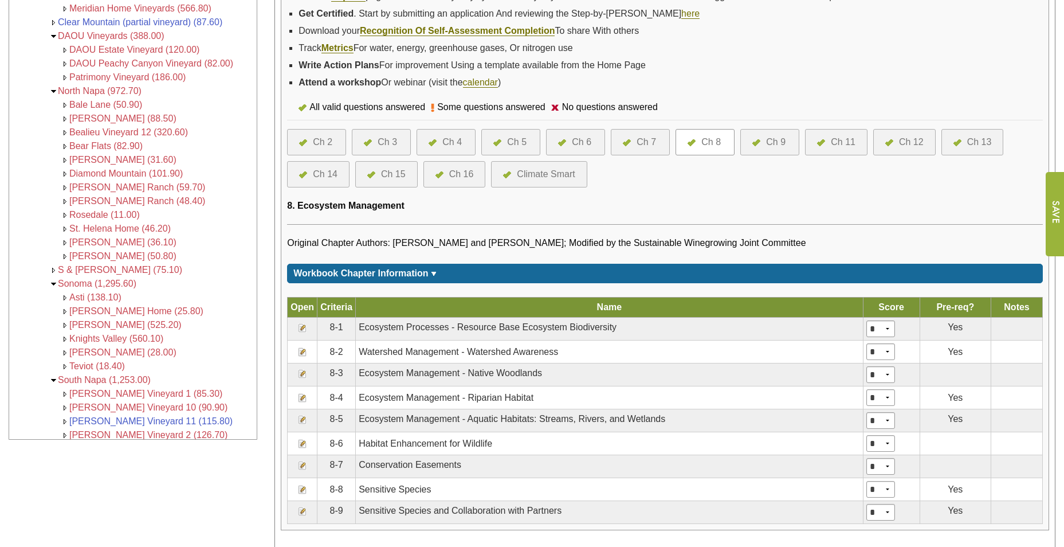
click at [776, 139] on div "Ch 9" at bounding box center [775, 142] width 19 height 14
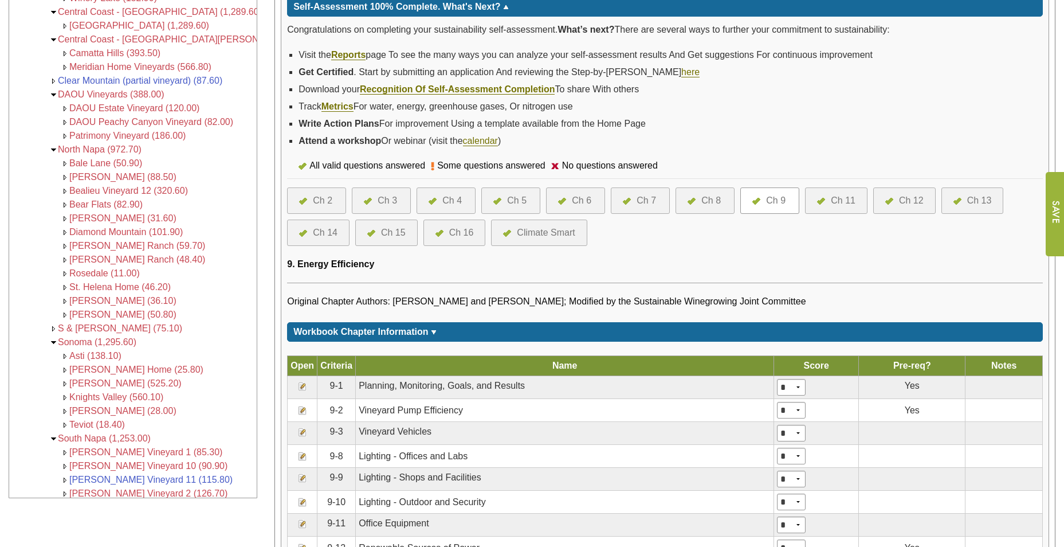
scroll to position [286, 0]
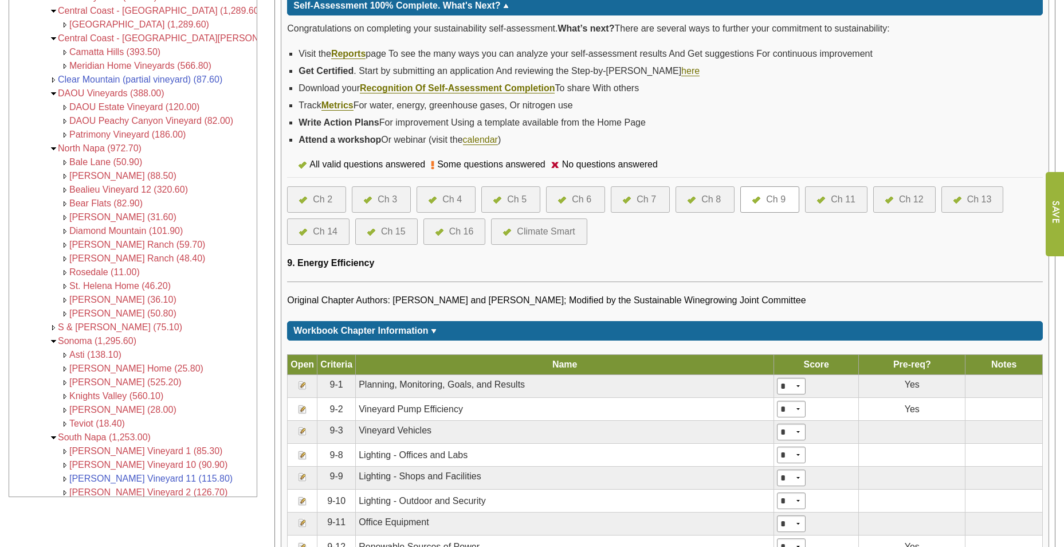
click at [841, 202] on div "Ch 11" at bounding box center [843, 199] width 25 height 14
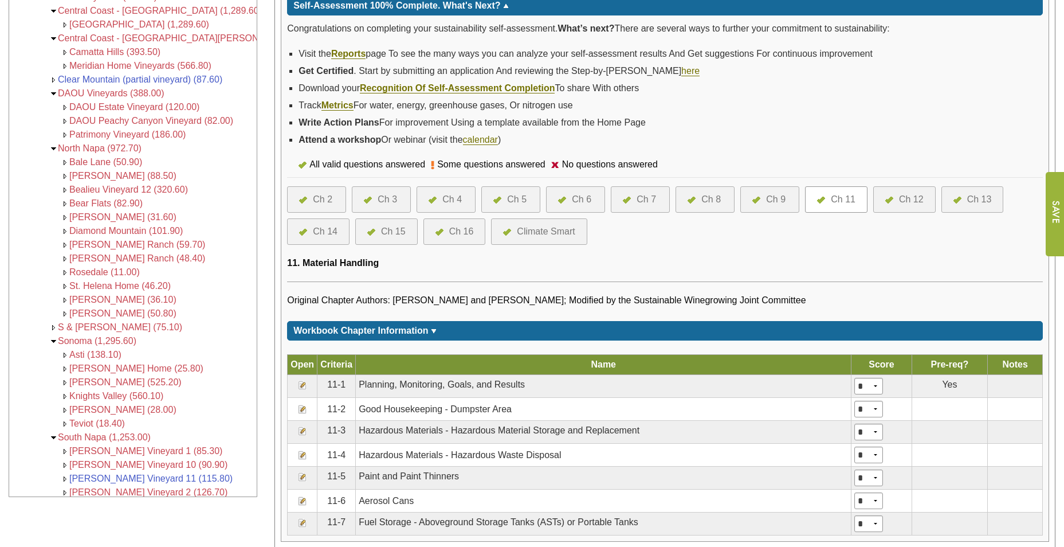
scroll to position [344, 0]
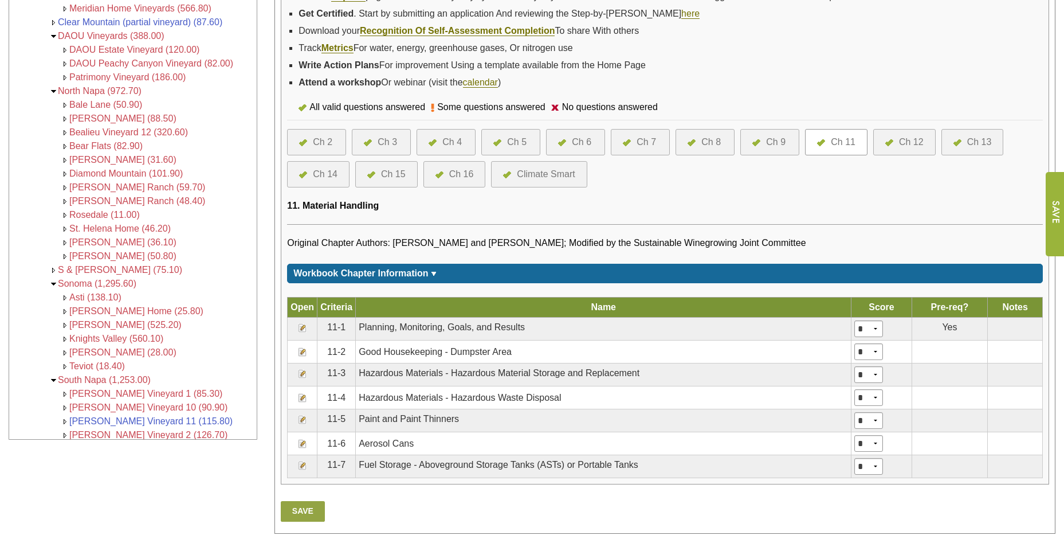
click at [919, 142] on div "Ch 12" at bounding box center [911, 142] width 25 height 14
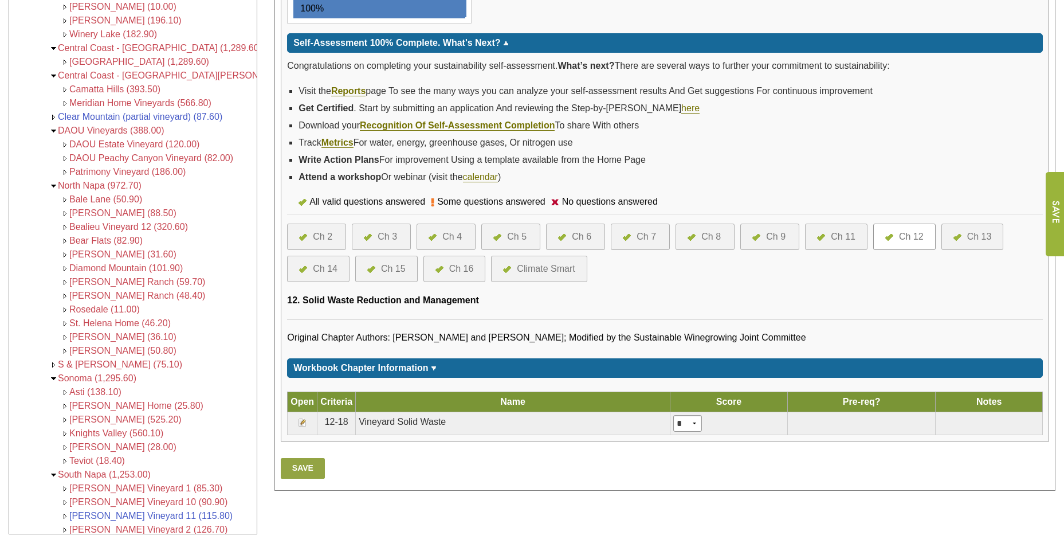
scroll to position [229, 0]
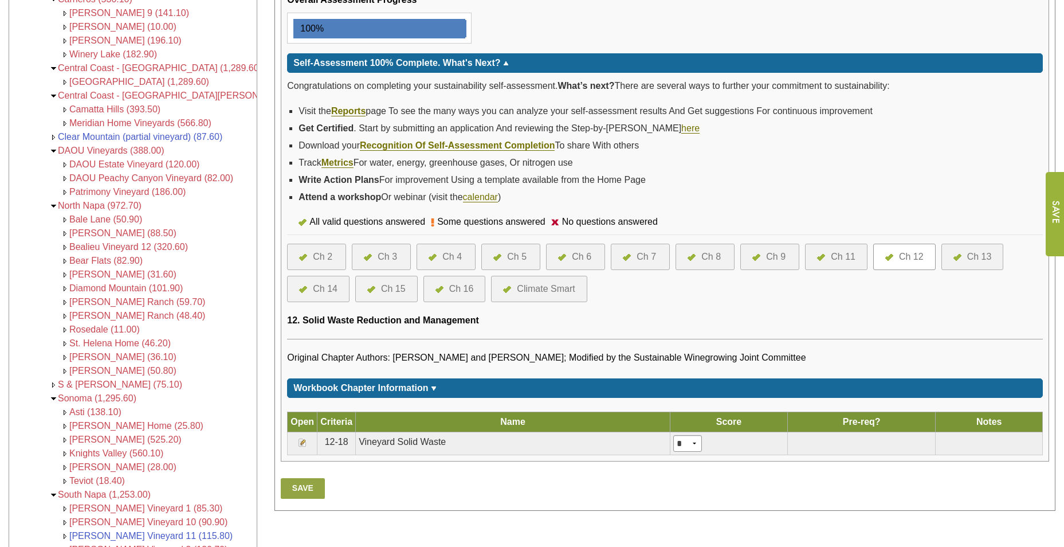
click at [969, 258] on div "Ch 13" at bounding box center [979, 257] width 25 height 14
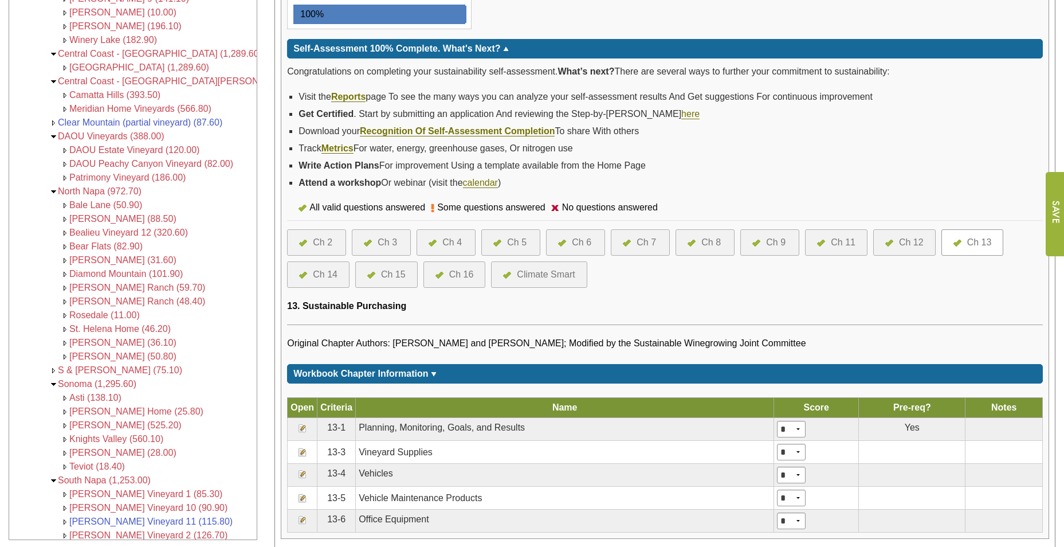
scroll to position [344, 0]
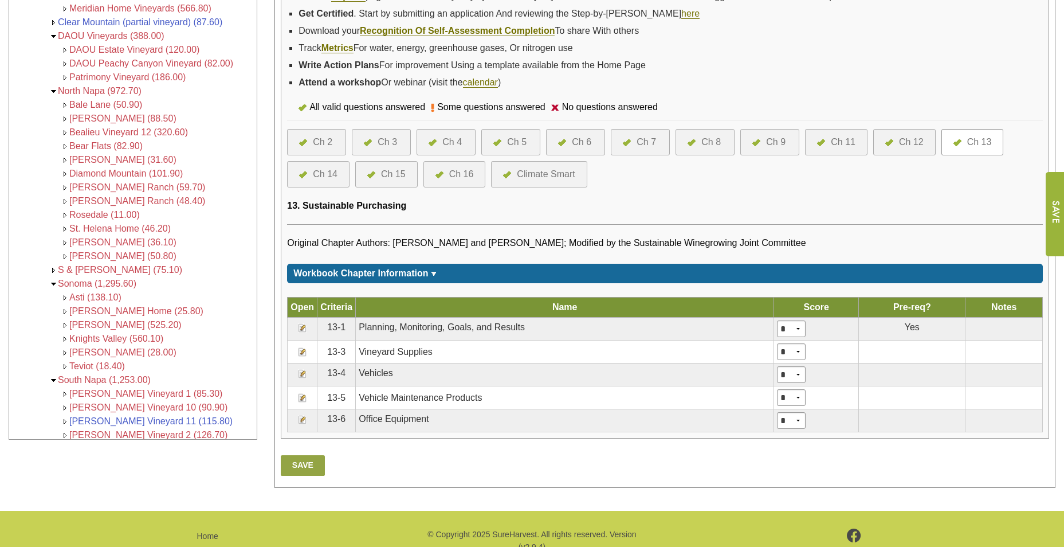
click at [324, 172] on div "Ch 14" at bounding box center [325, 174] width 25 height 14
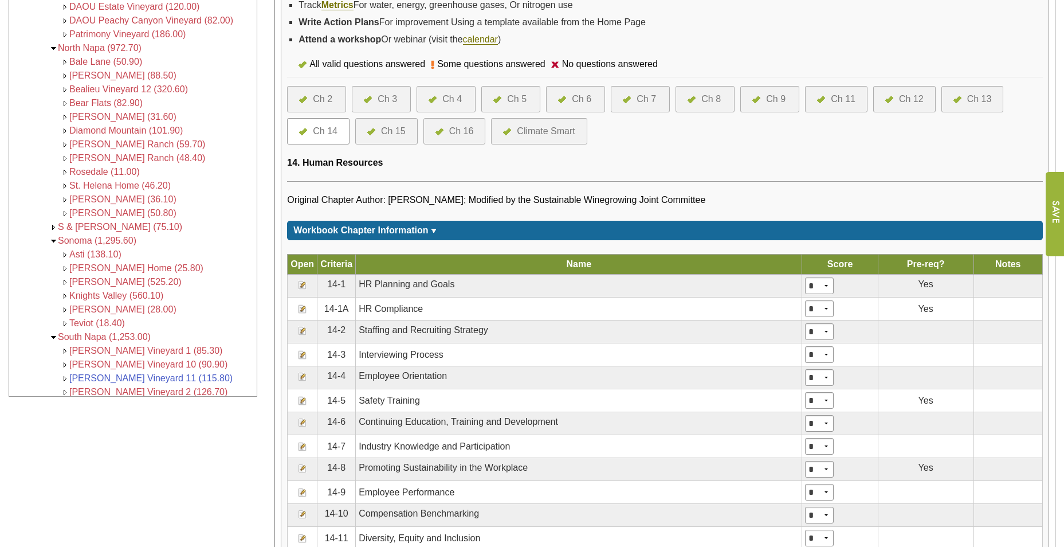
scroll to position [401, 0]
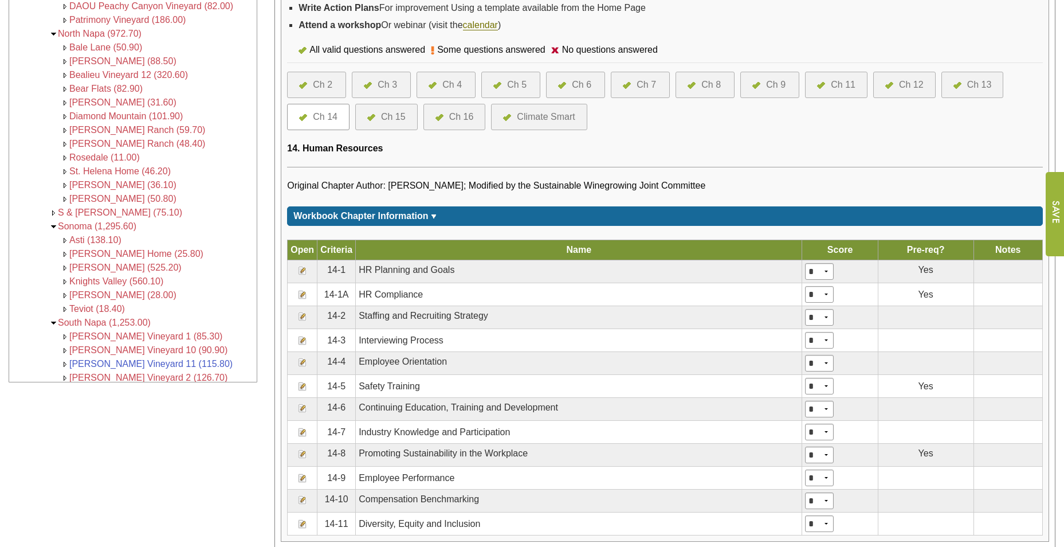
click at [390, 120] on div "Ch 15" at bounding box center [393, 117] width 25 height 14
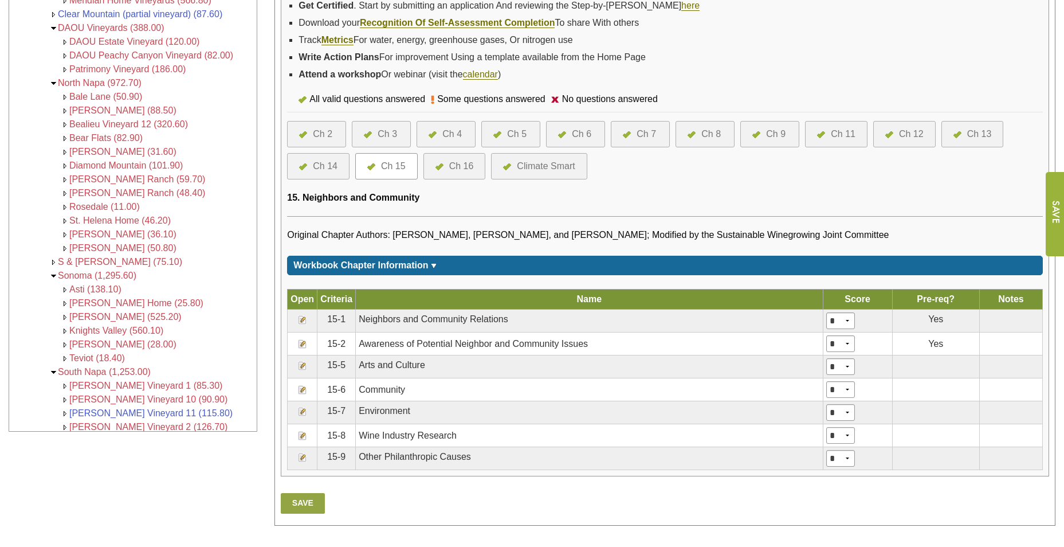
scroll to position [448, 0]
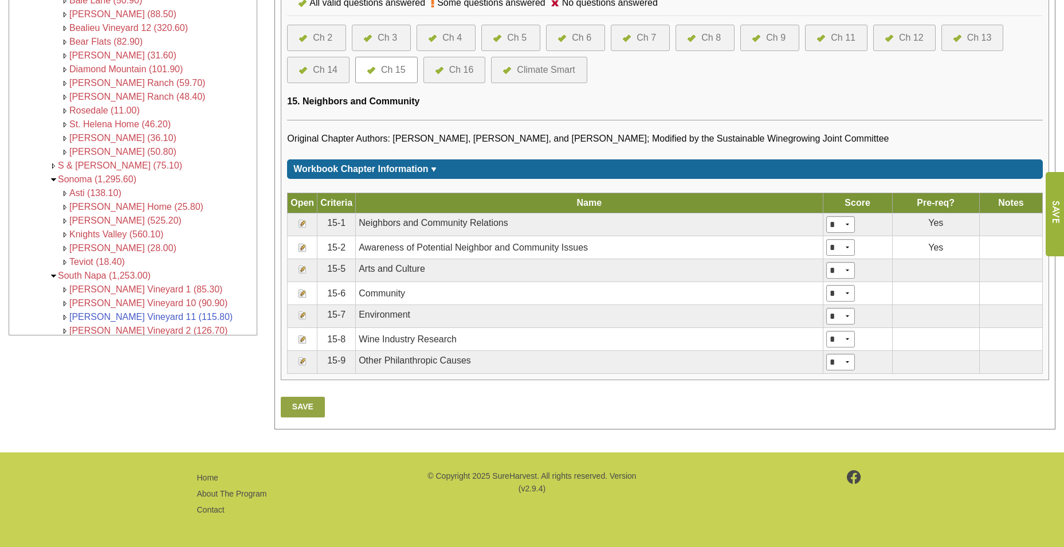
click at [453, 64] on div "Ch 16" at bounding box center [461, 70] width 25 height 14
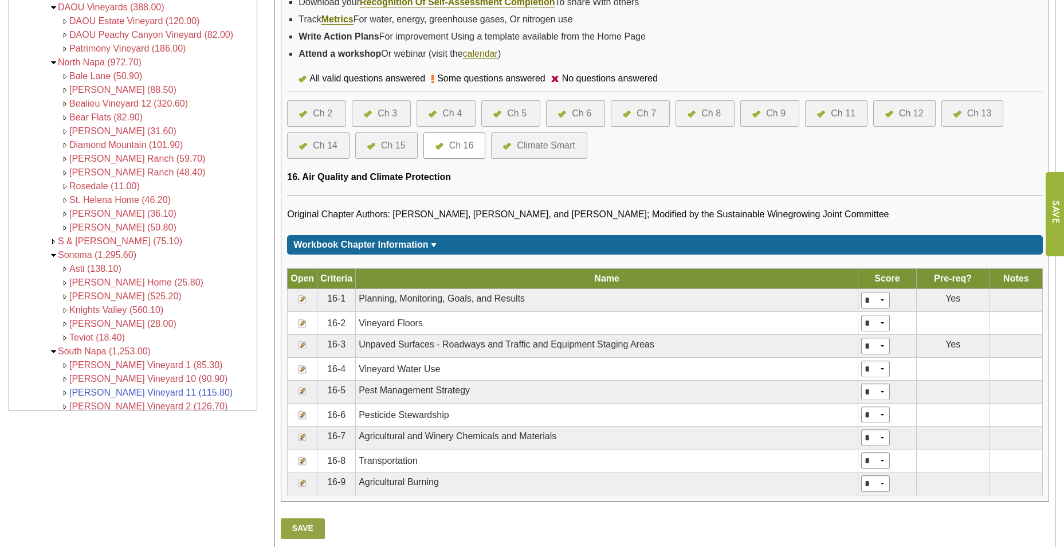
scroll to position [458, 0]
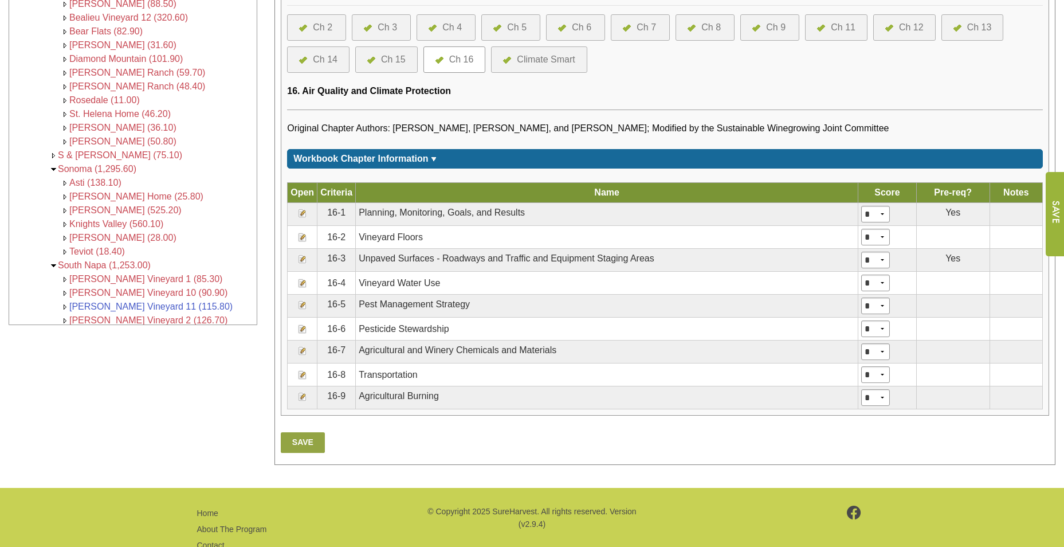
click at [581, 32] on div "Ch 6" at bounding box center [581, 28] width 19 height 14
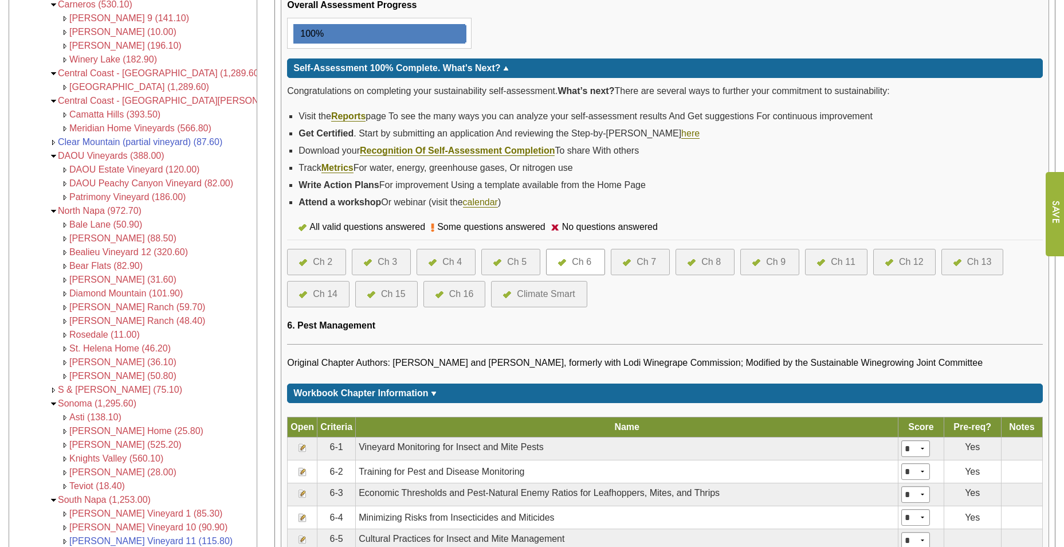
scroll to position [207, 0]
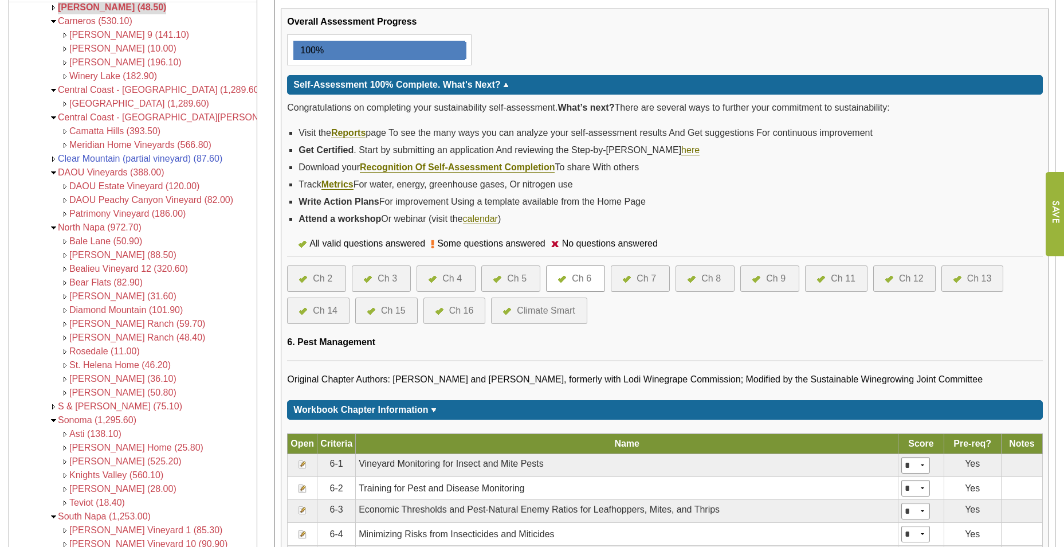
click at [309, 278] on div at bounding box center [306, 279] width 14 height 14
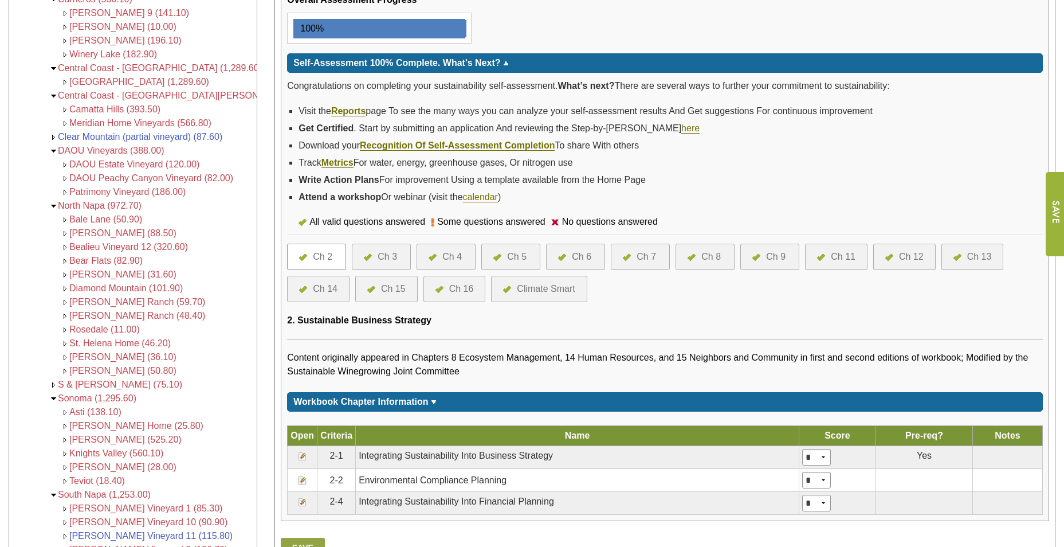
scroll to position [286, 0]
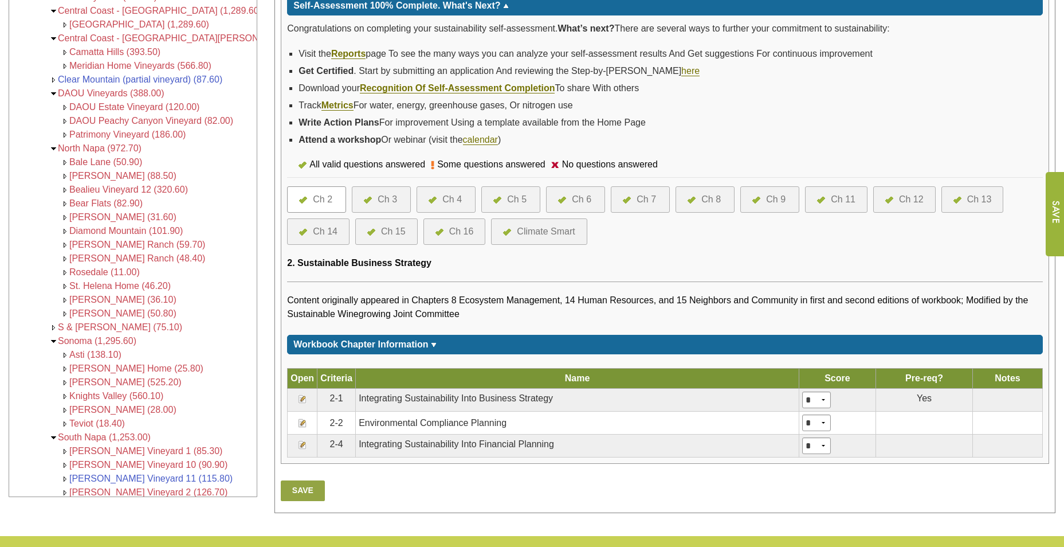
click at [377, 201] on div at bounding box center [371, 199] width 14 height 14
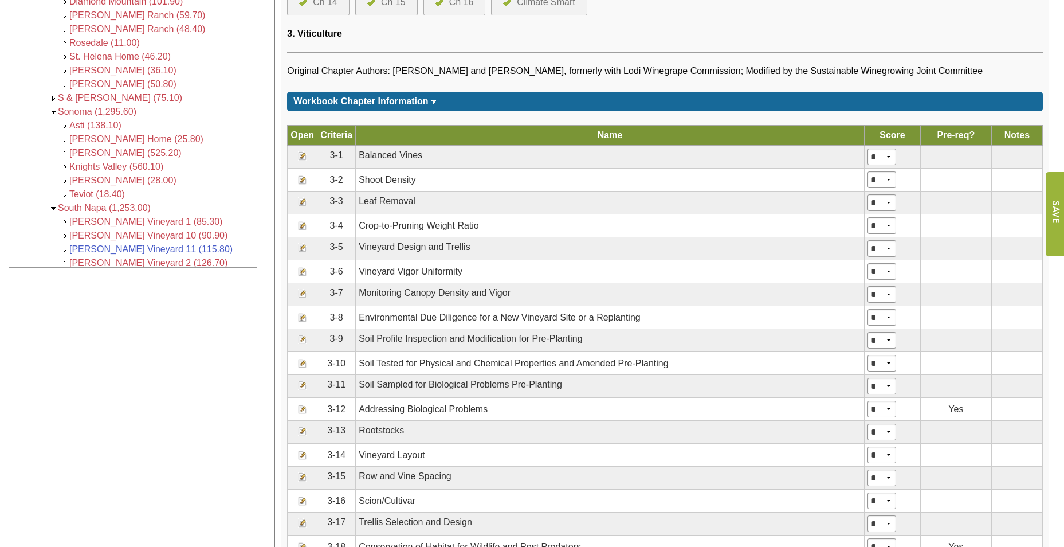
scroll to position [458, 0]
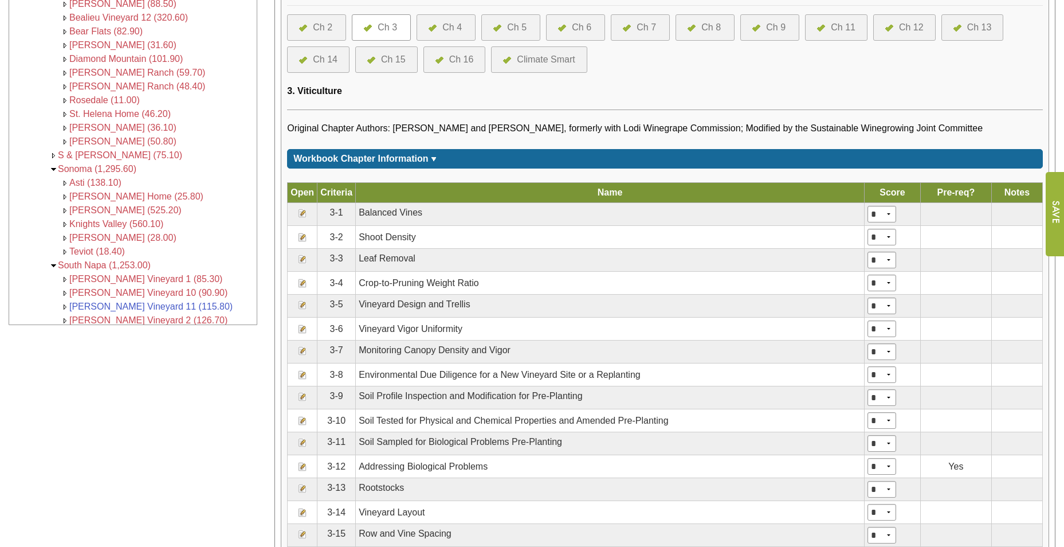
click at [453, 27] on div "Ch 4" at bounding box center [451, 28] width 19 height 14
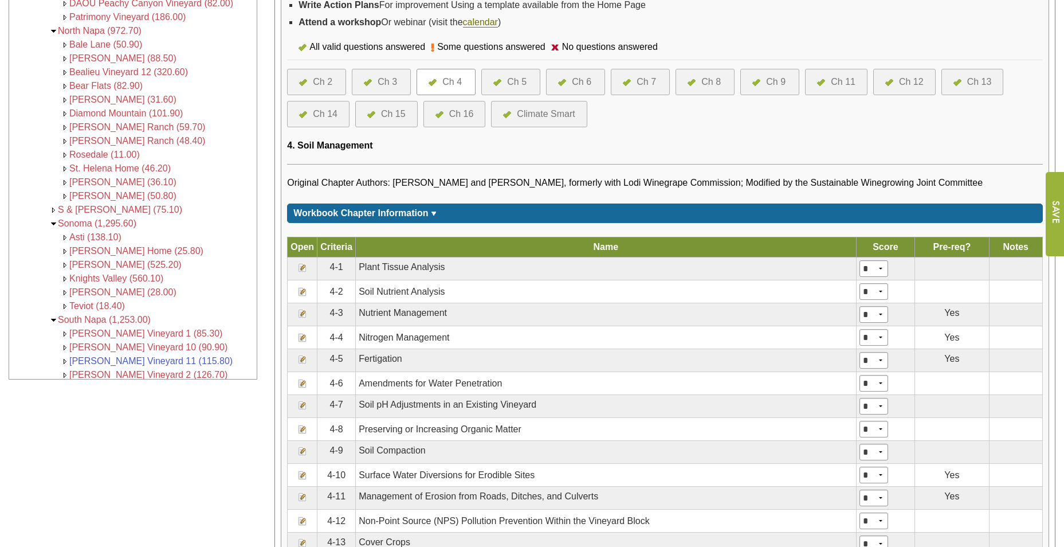
scroll to position [401, 0]
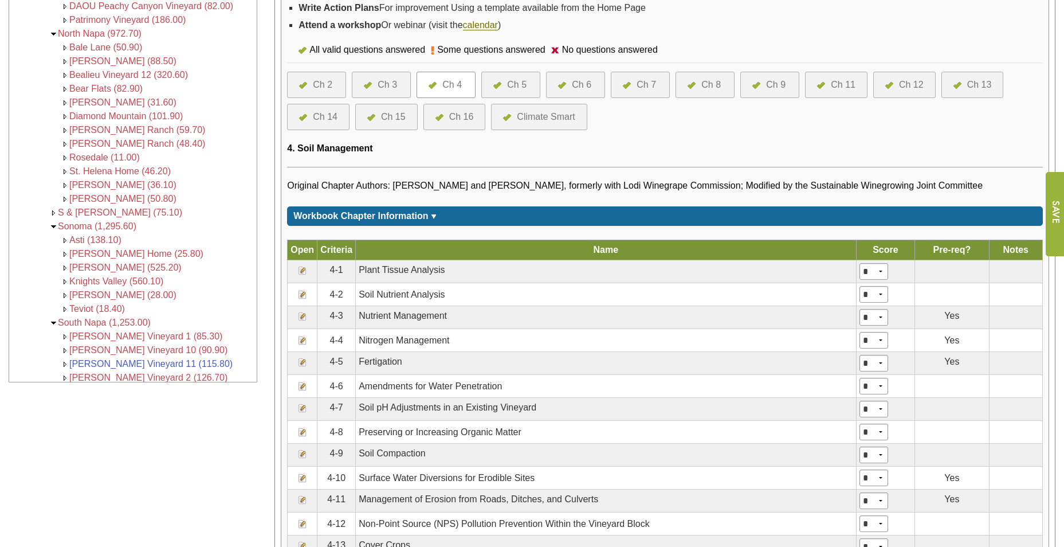
click at [528, 82] on link "Ch 5" at bounding box center [510, 85] width 35 height 14
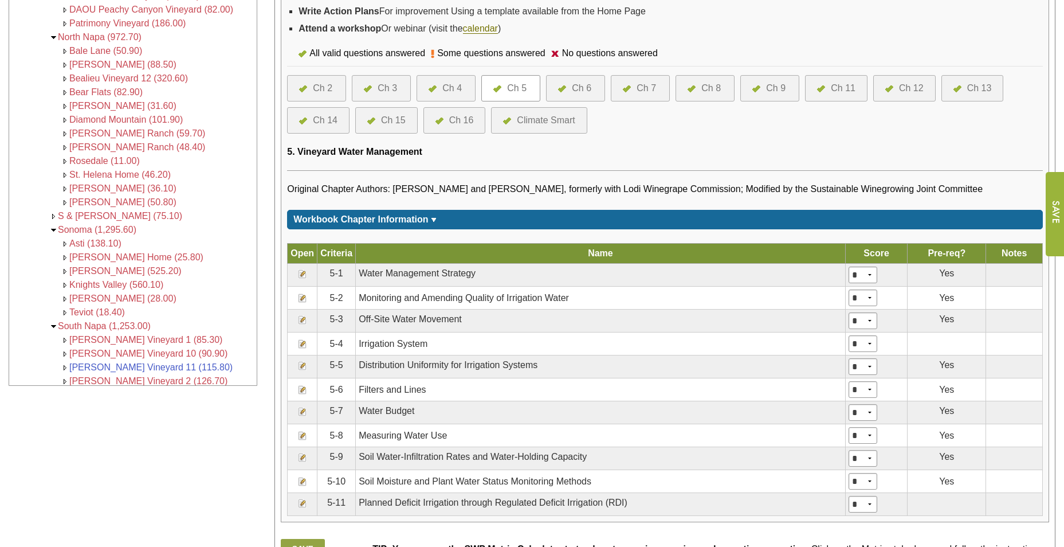
scroll to position [401, 0]
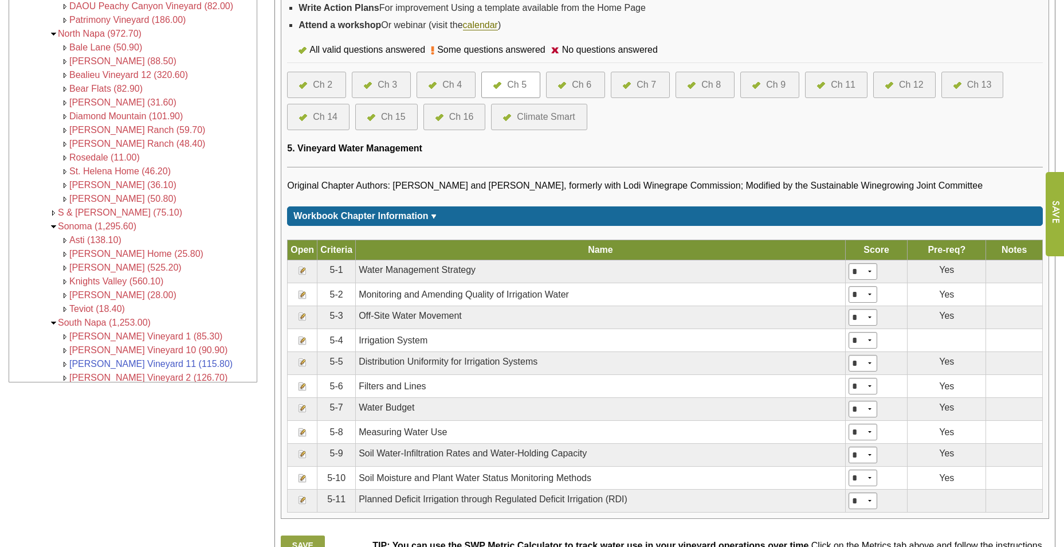
click at [583, 87] on div "Ch 6" at bounding box center [581, 85] width 19 height 14
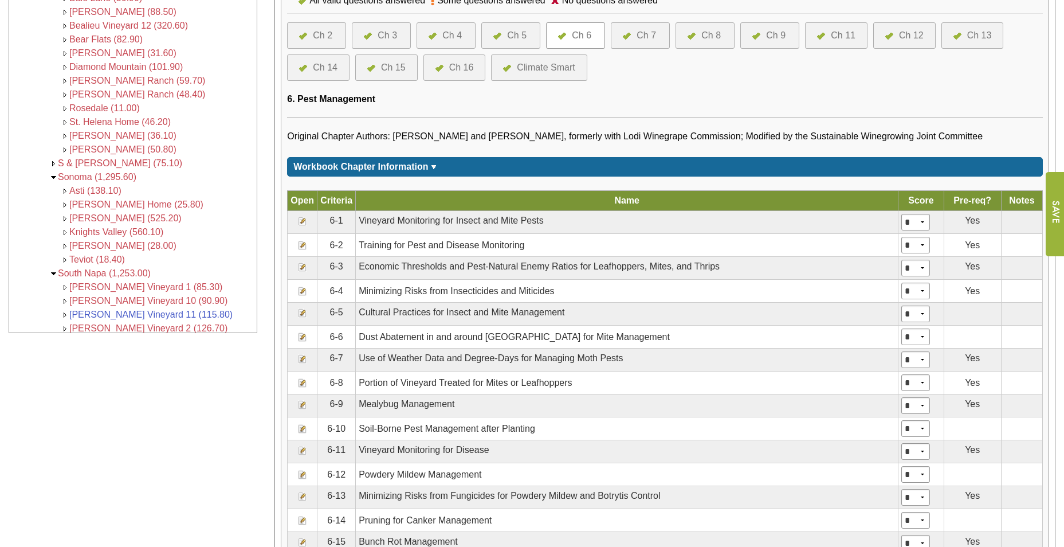
scroll to position [286, 0]
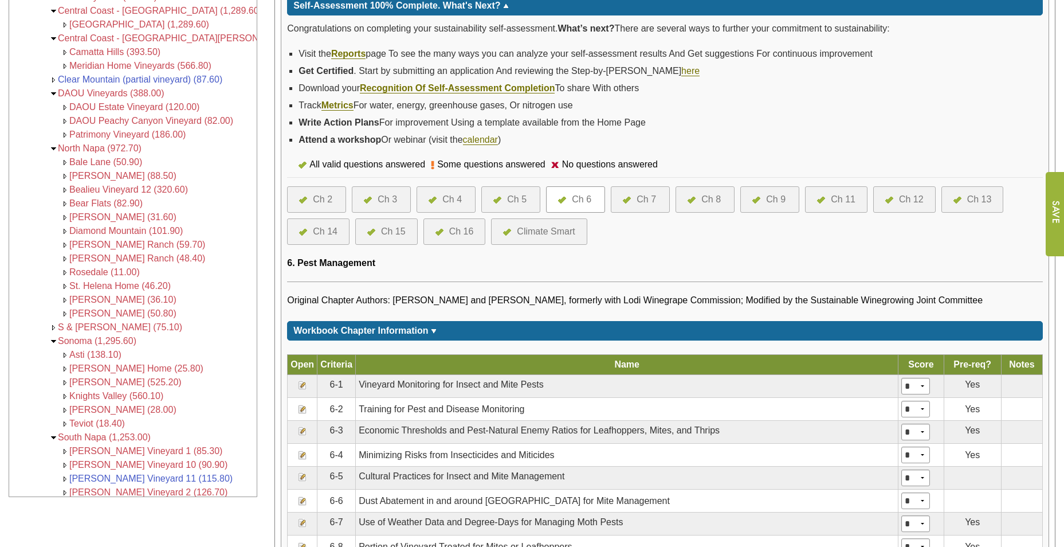
click at [644, 197] on div "Ch 7" at bounding box center [645, 199] width 19 height 14
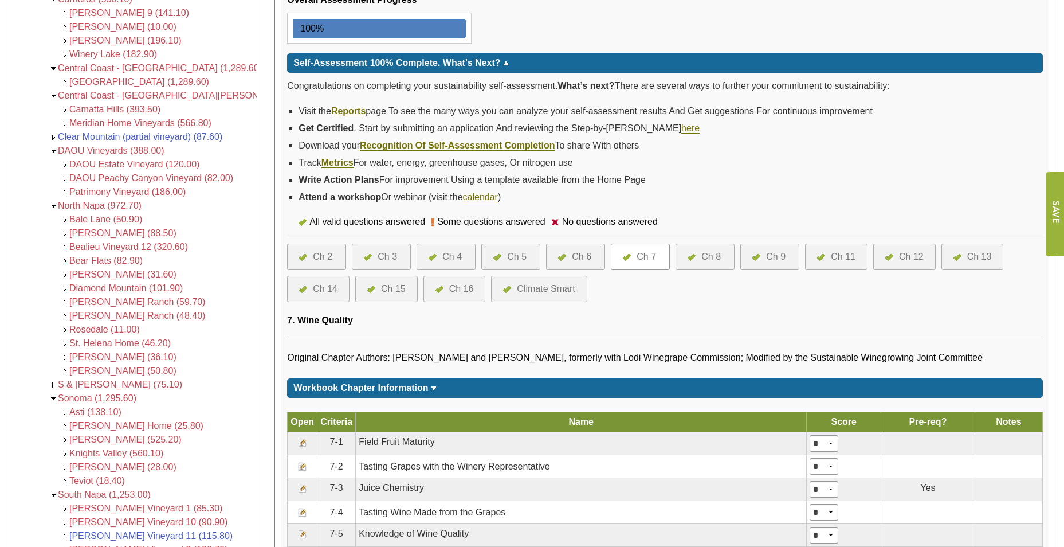
scroll to position [458, 0]
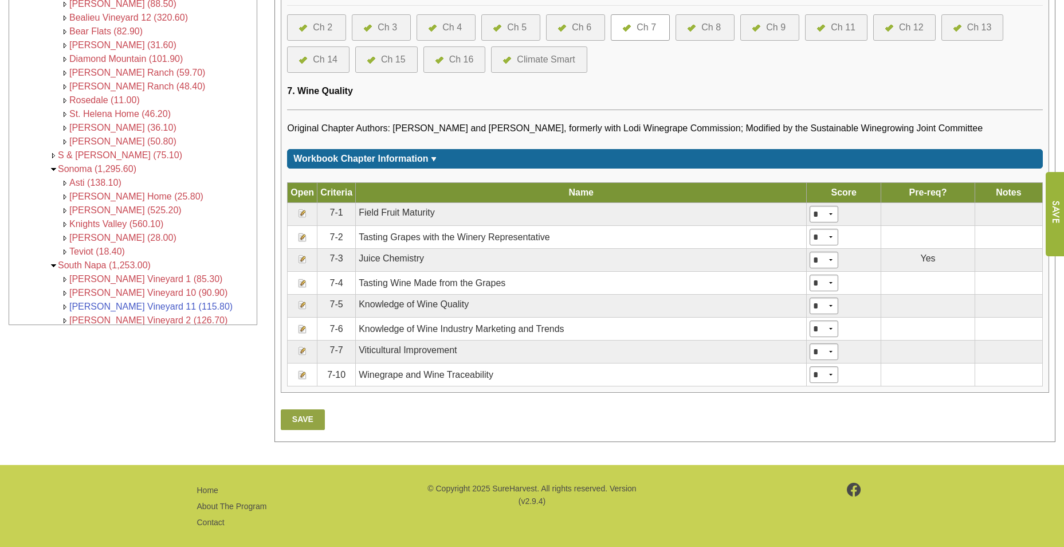
click at [701, 21] on div "Ch 8" at bounding box center [703, 28] width 33 height 14
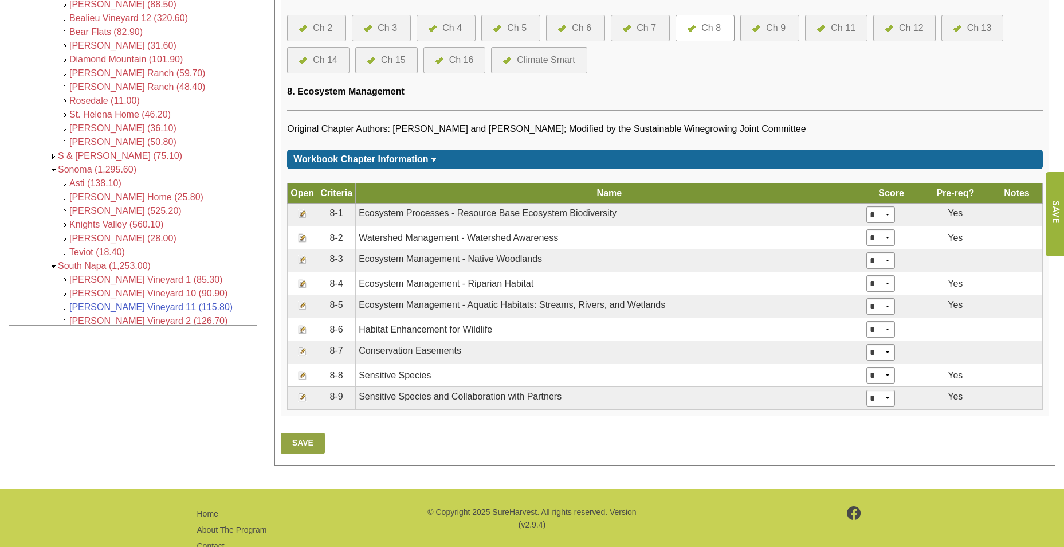
scroll to position [458, 0]
click at [775, 25] on div "Ch 9" at bounding box center [775, 28] width 19 height 14
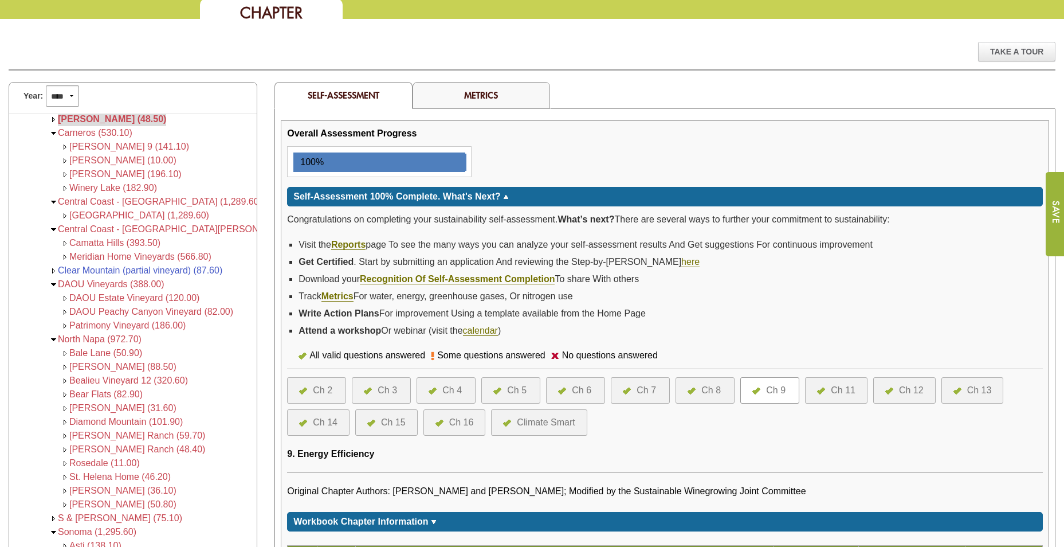
scroll to position [229, 0]
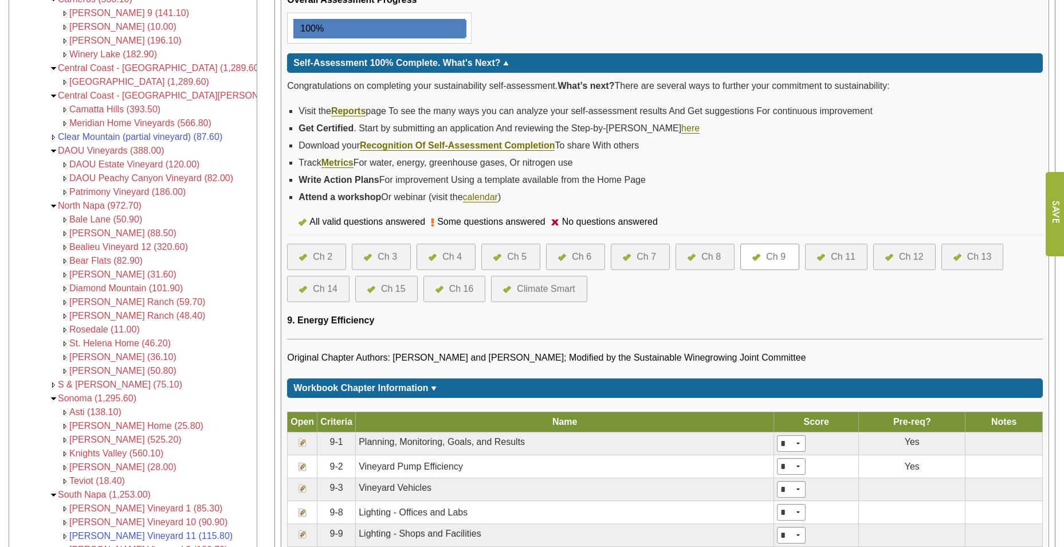
click at [824, 260] on img at bounding box center [821, 257] width 8 height 7
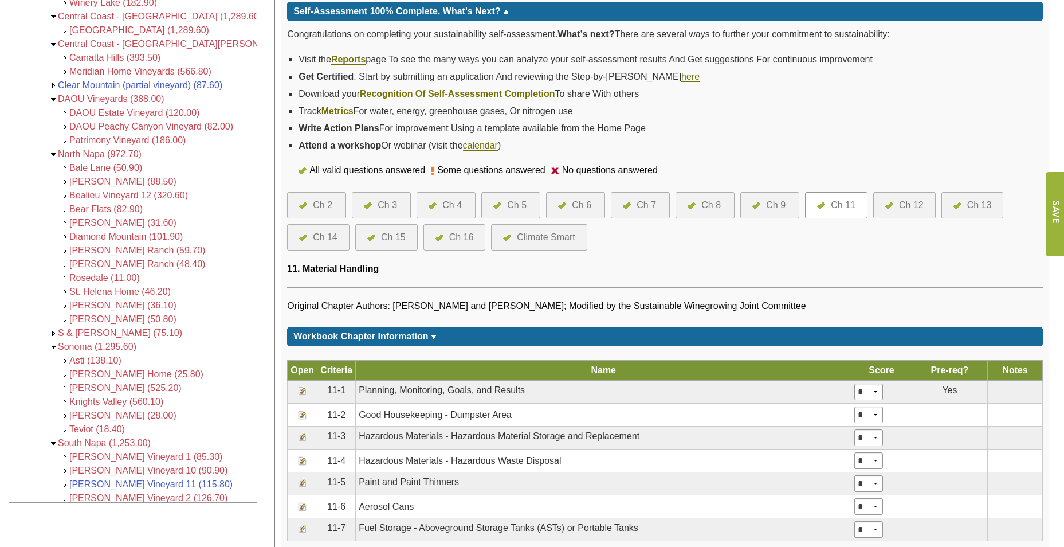
scroll to position [344, 0]
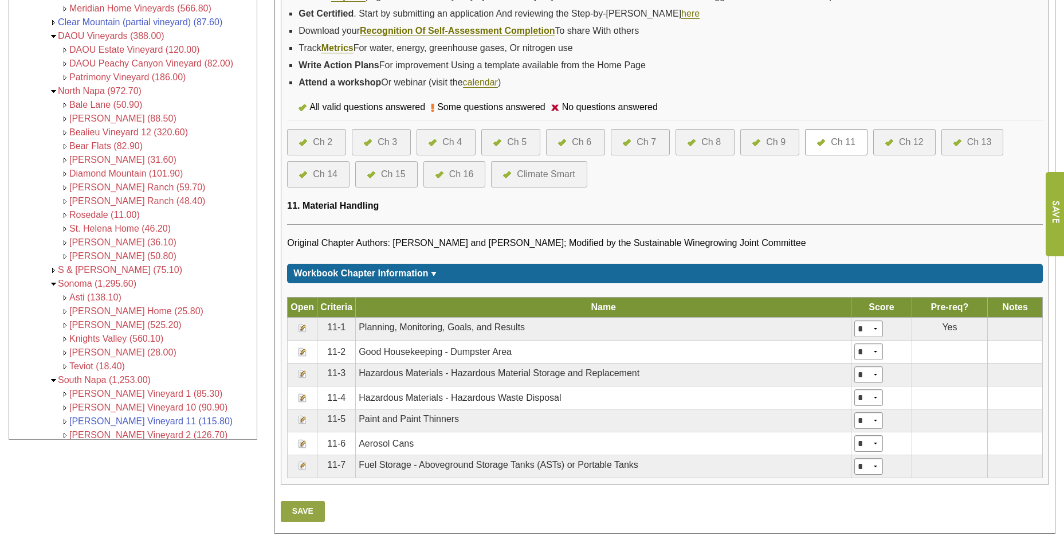
click at [897, 143] on div at bounding box center [892, 142] width 14 height 14
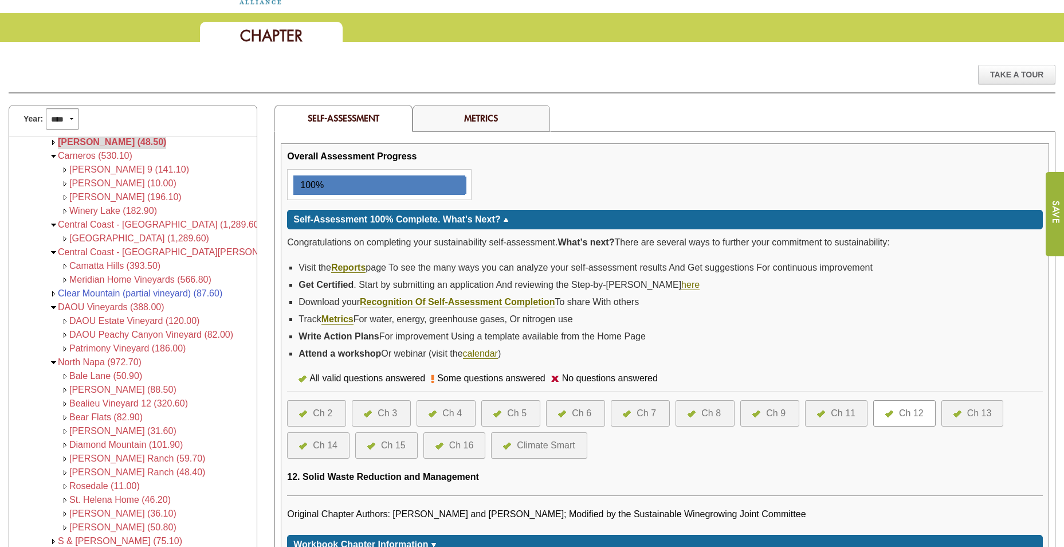
scroll to position [229, 0]
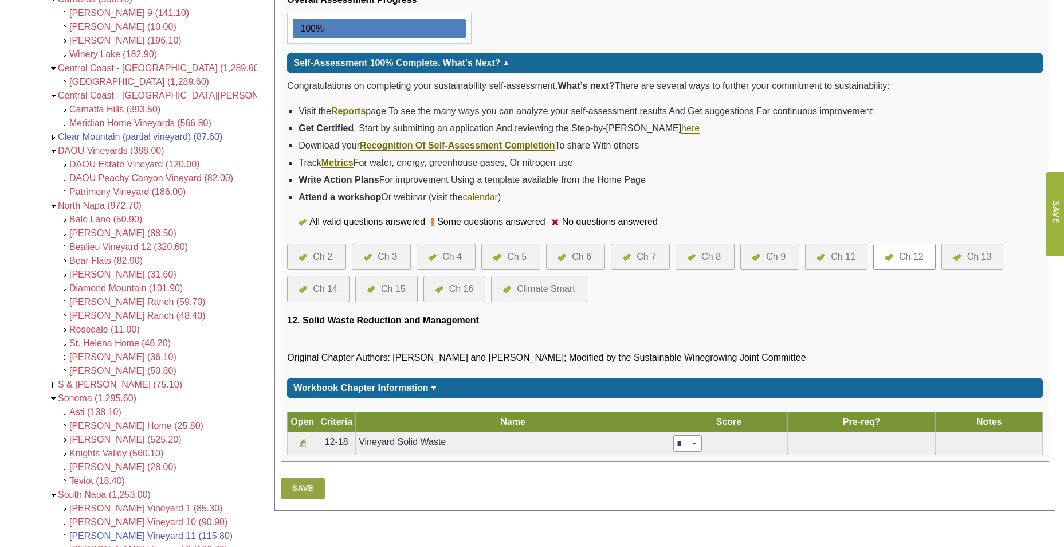
click at [970, 261] on div "Ch 13" at bounding box center [979, 257] width 25 height 14
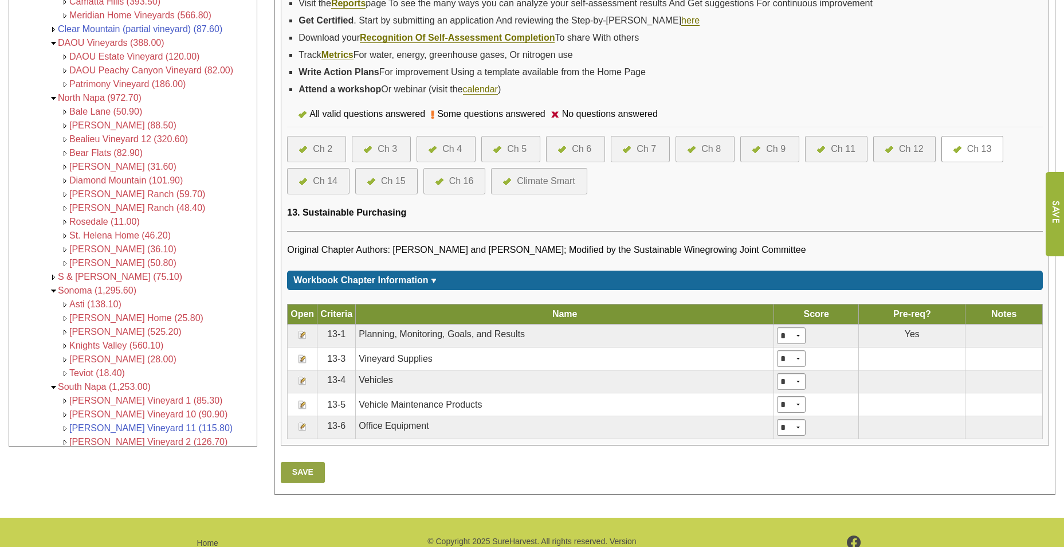
scroll to position [344, 0]
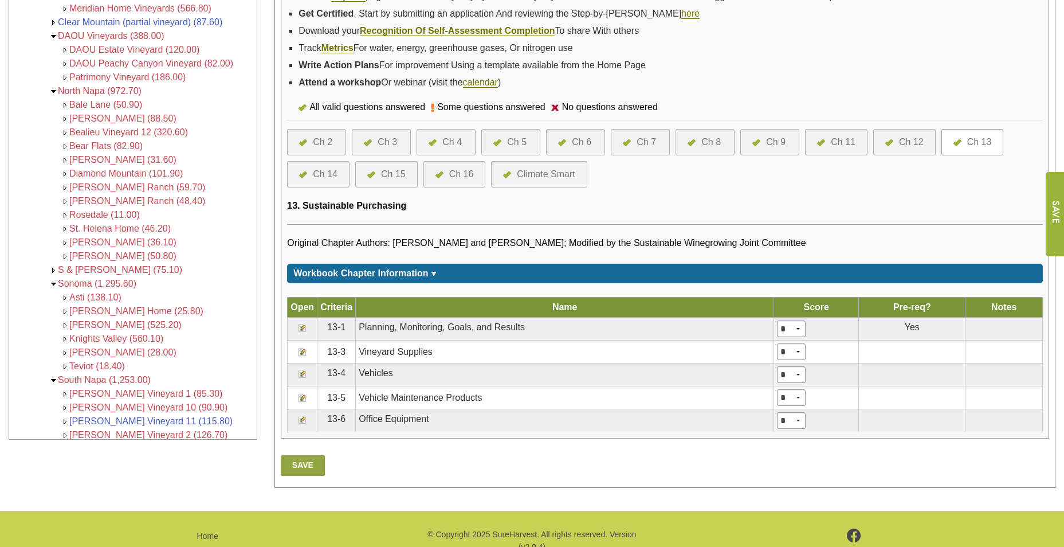
click at [328, 172] on div "Ch 14" at bounding box center [325, 174] width 25 height 14
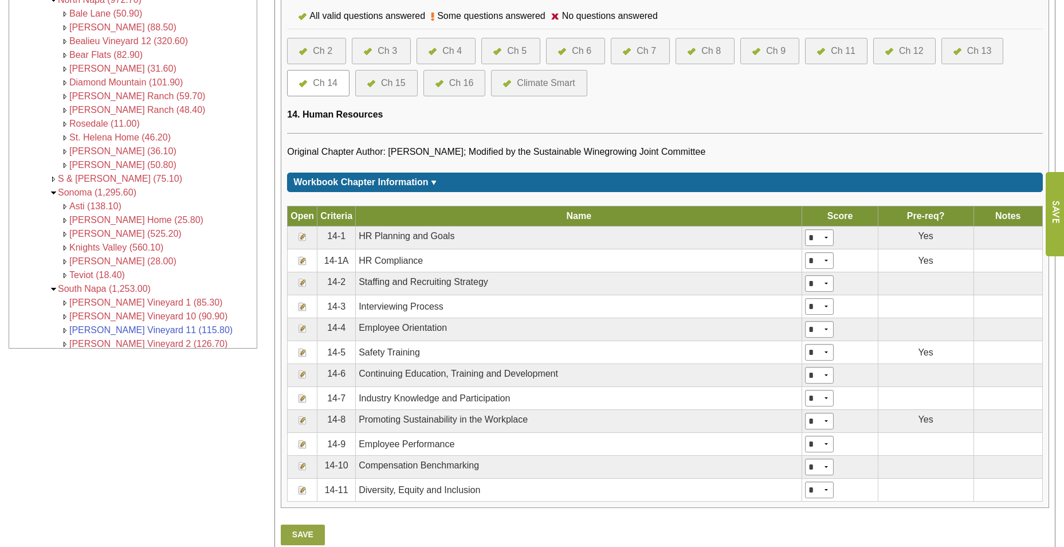
scroll to position [458, 0]
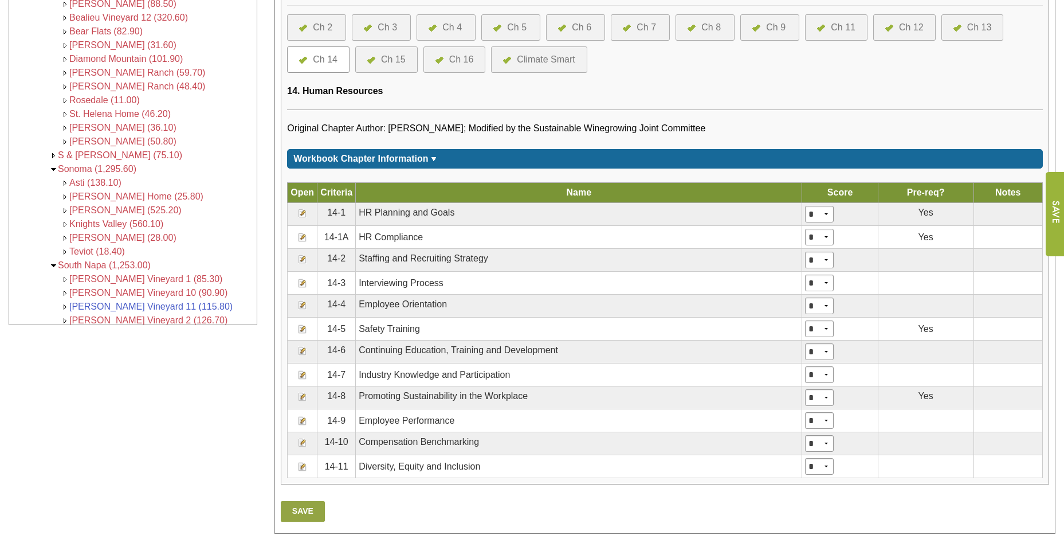
click at [392, 58] on div "Ch 15" at bounding box center [393, 60] width 25 height 14
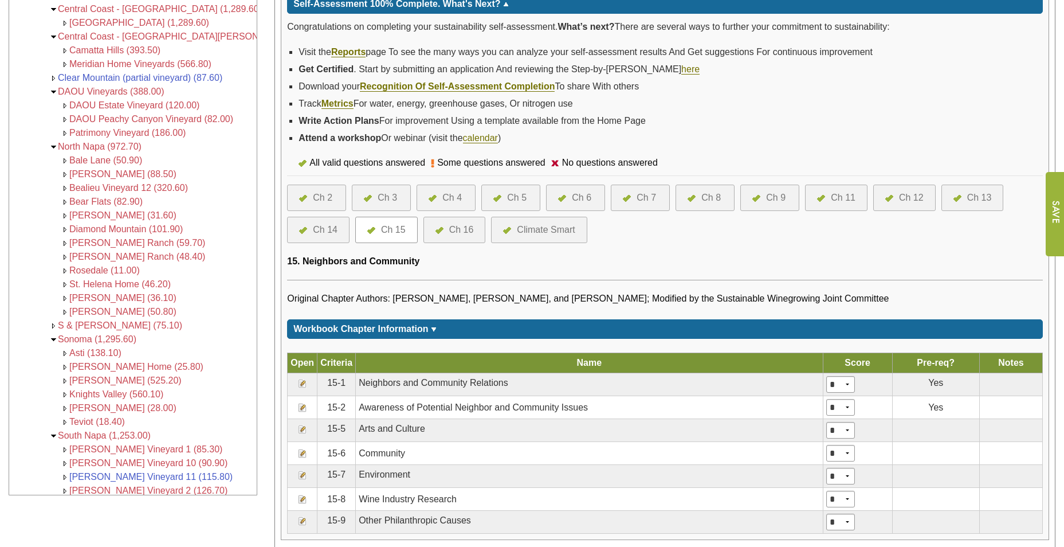
scroll to position [401, 0]
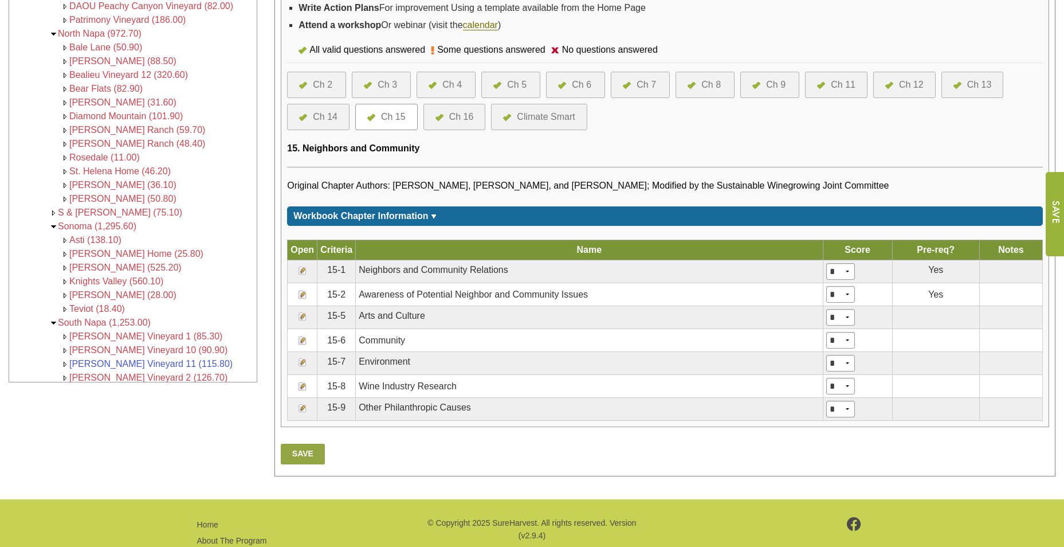
click at [470, 119] on div "Ch 16" at bounding box center [461, 117] width 25 height 14
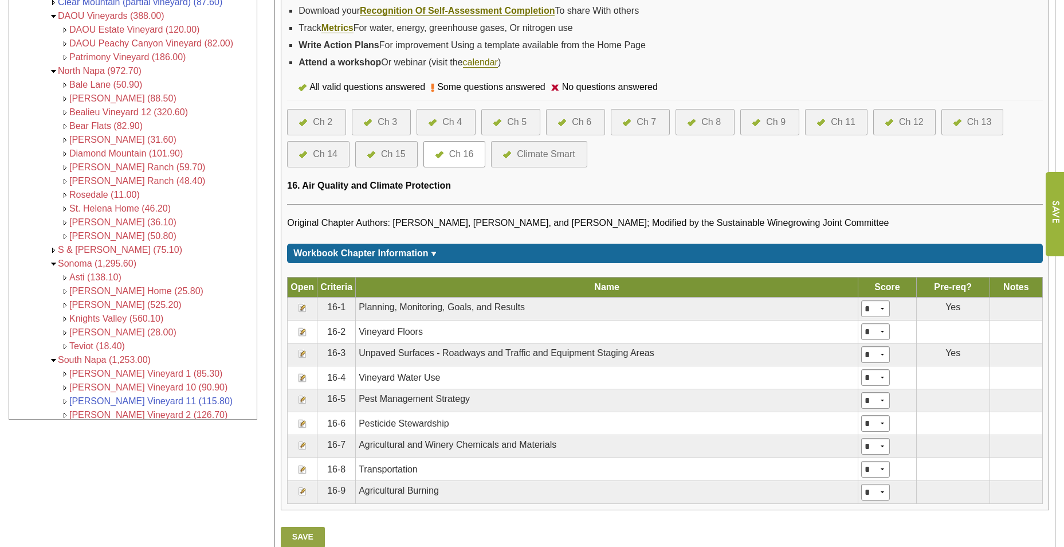
scroll to position [401, 0]
